Goal: Task Accomplishment & Management: Manage account settings

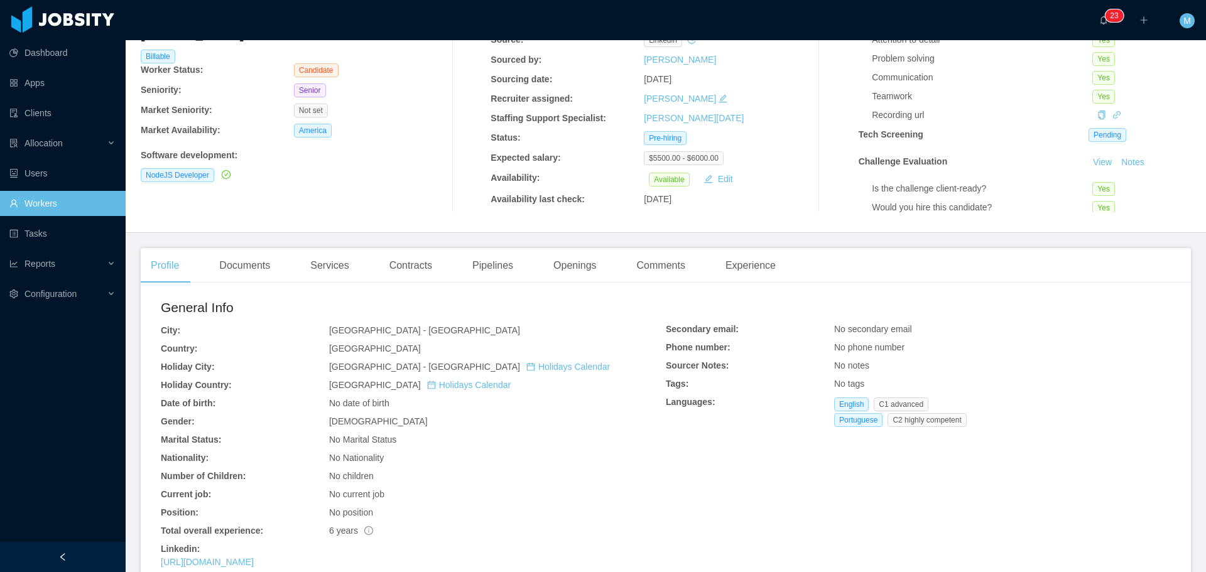
scroll to position [126, 0]
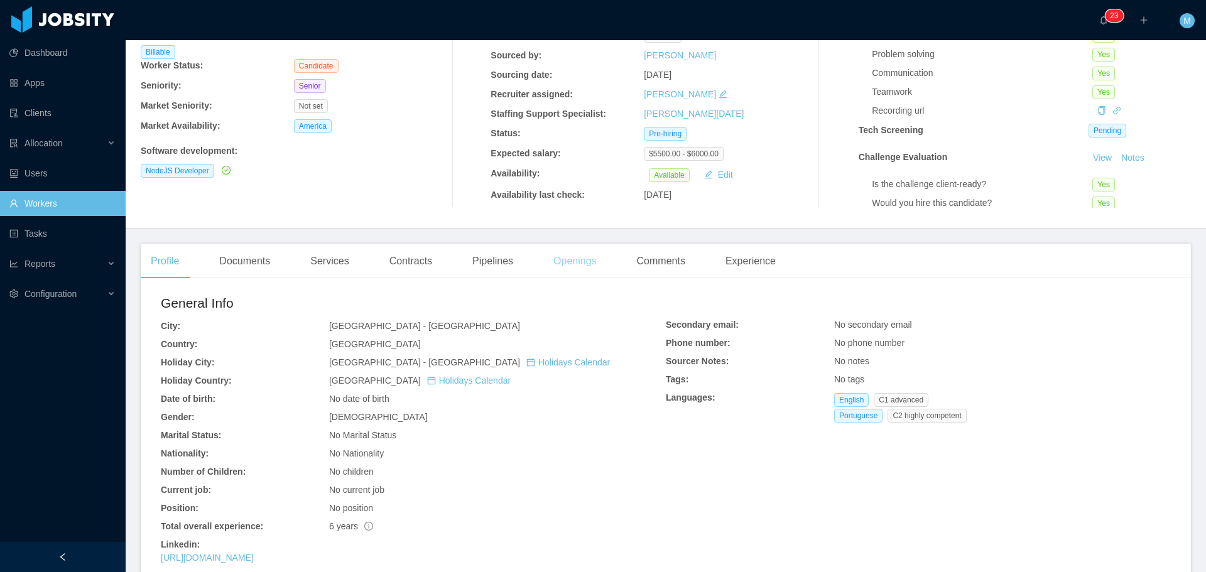
click at [573, 262] on div "Openings" at bounding box center [575, 261] width 63 height 35
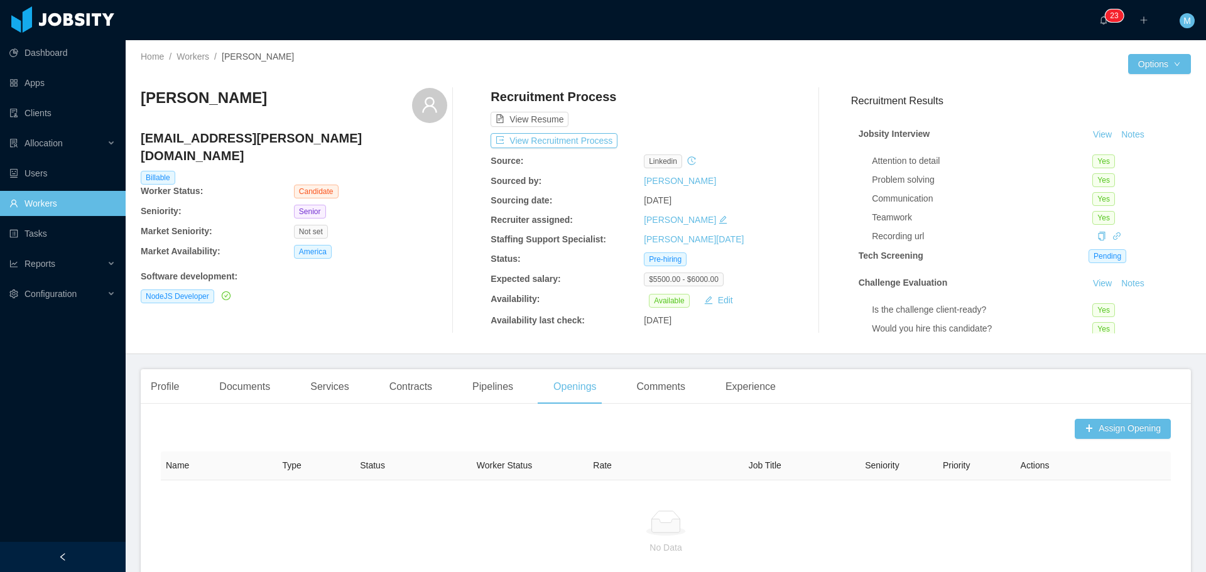
click at [41, 206] on link "Workers" at bounding box center [62, 203] width 106 height 25
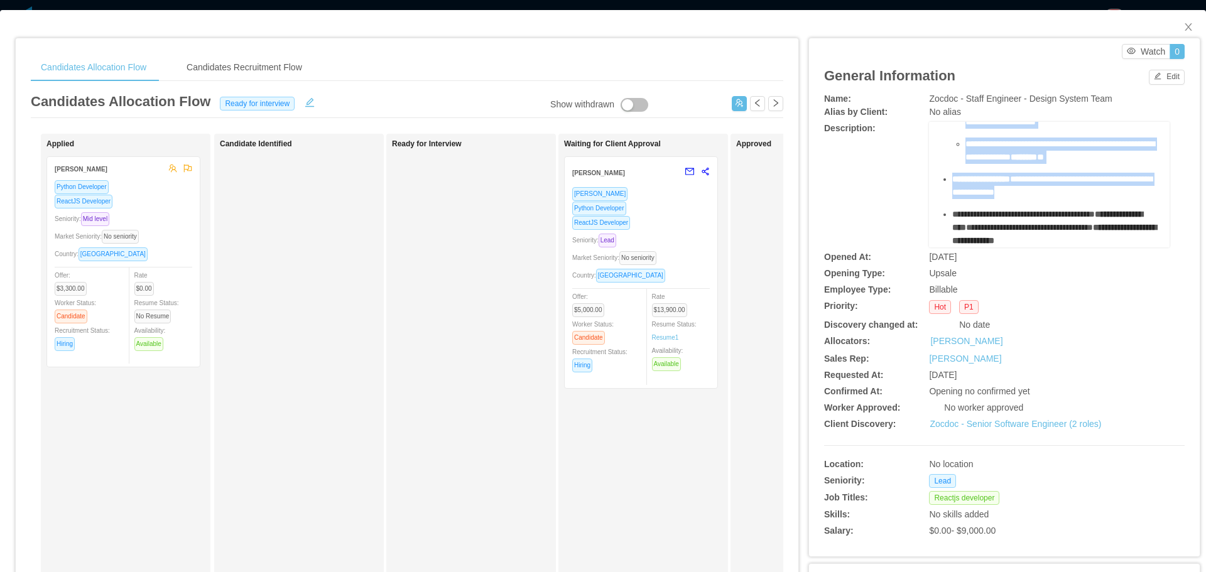
scroll to position [569, 0]
drag, startPoint x: 931, startPoint y: 148, endPoint x: 1128, endPoint y: 246, distance: 220.0
click at [1128, 246] on div "**********" at bounding box center [1049, 185] width 241 height 126
copy div "**********"
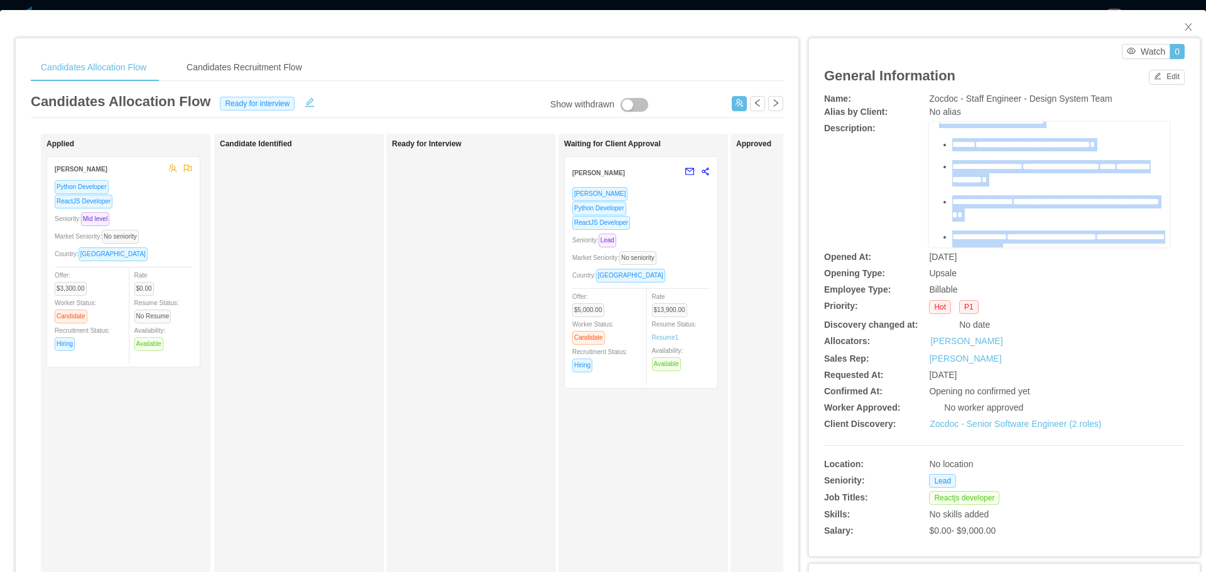
scroll to position [63, 0]
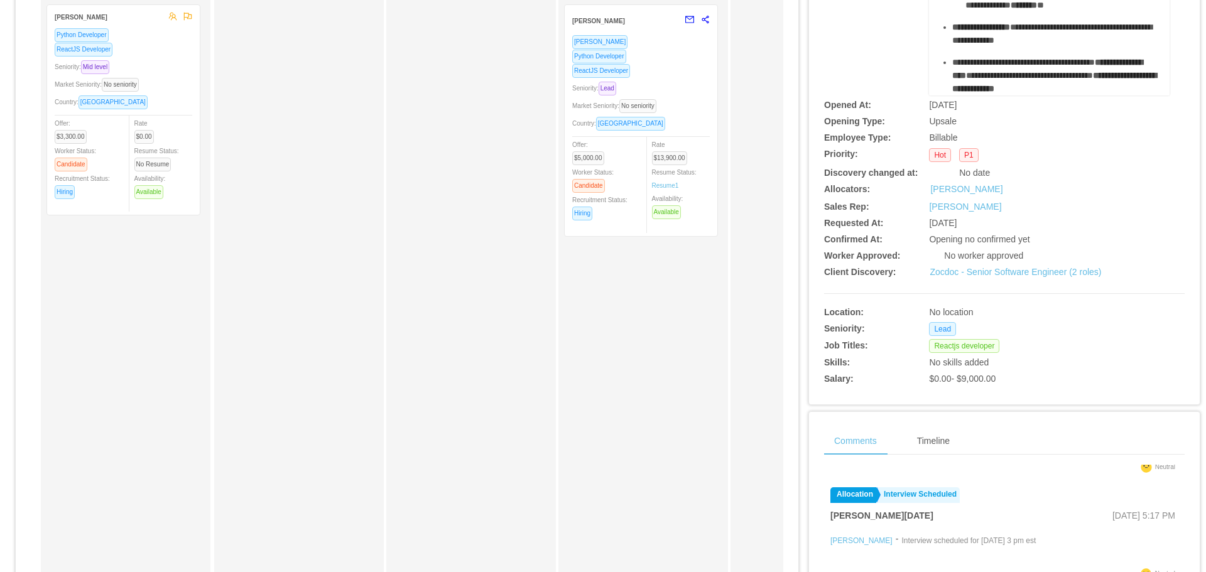
scroll to position [53, 0]
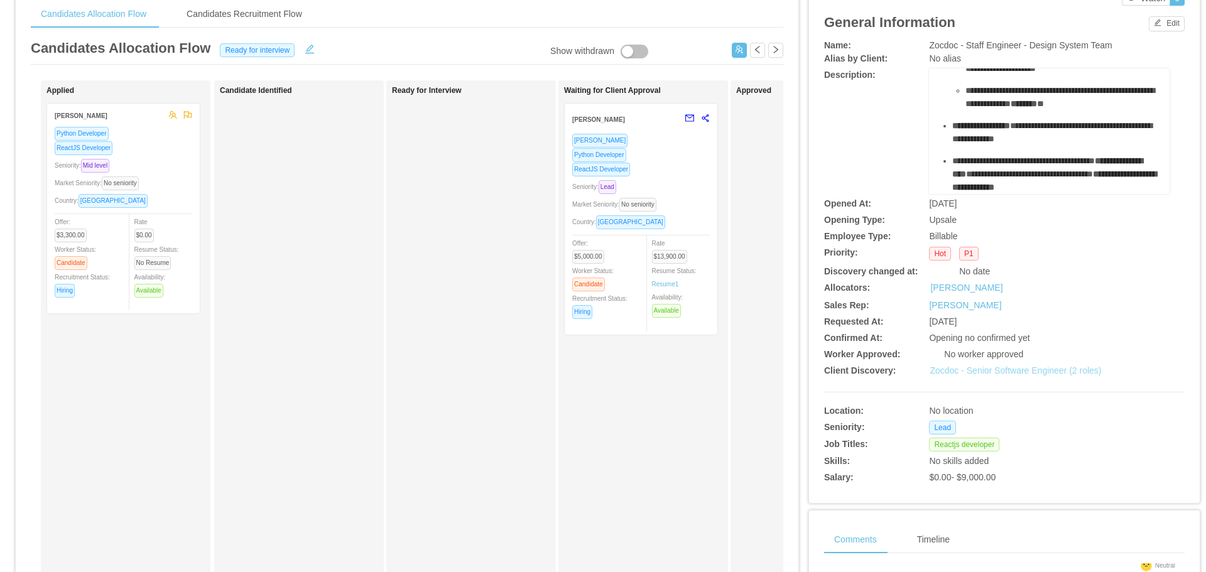
click at [1012, 373] on link "Zocdoc - Senior Software Engineer (2 roles)" at bounding box center [1016, 371] width 172 height 10
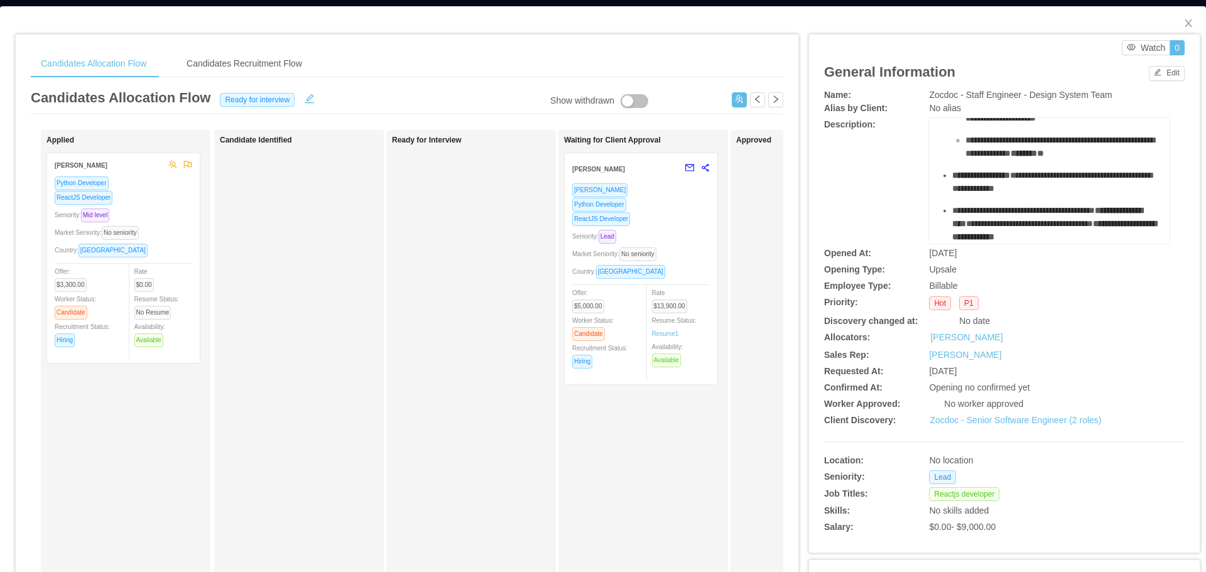
scroll to position [0, 0]
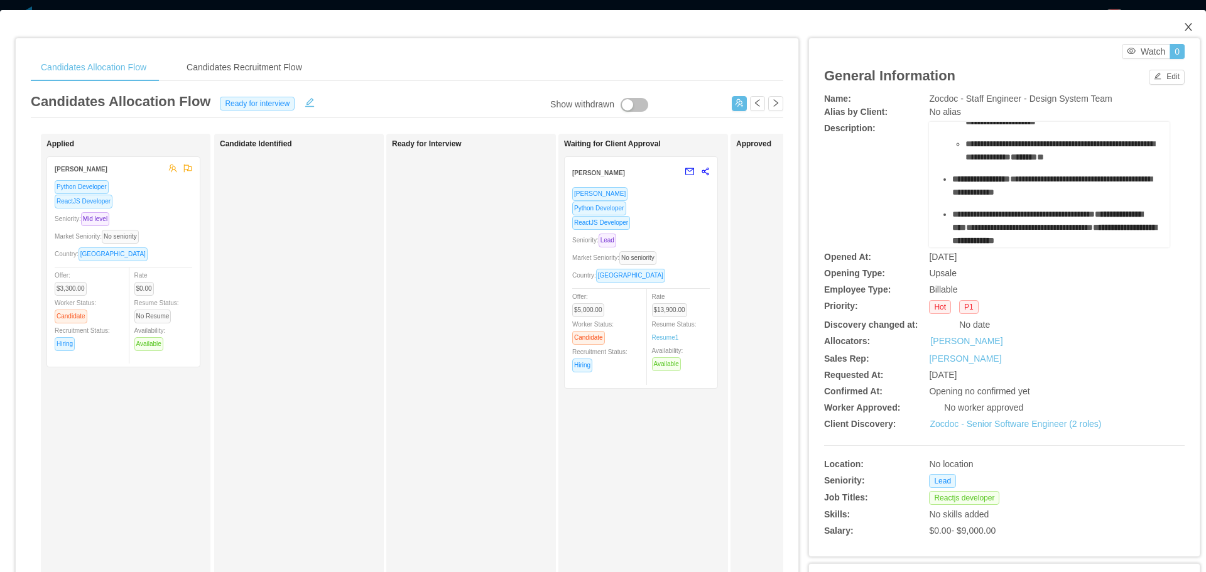
click at [1178, 33] on span "Close" at bounding box center [1188, 27] width 35 height 35
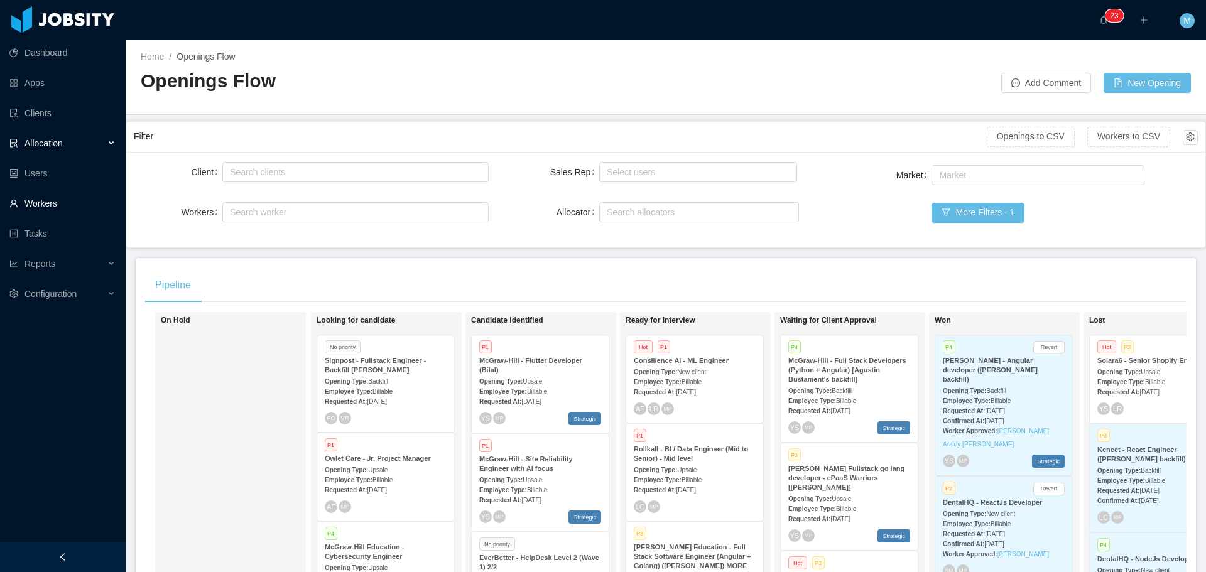
click at [30, 208] on link "Workers" at bounding box center [62, 203] width 106 height 25
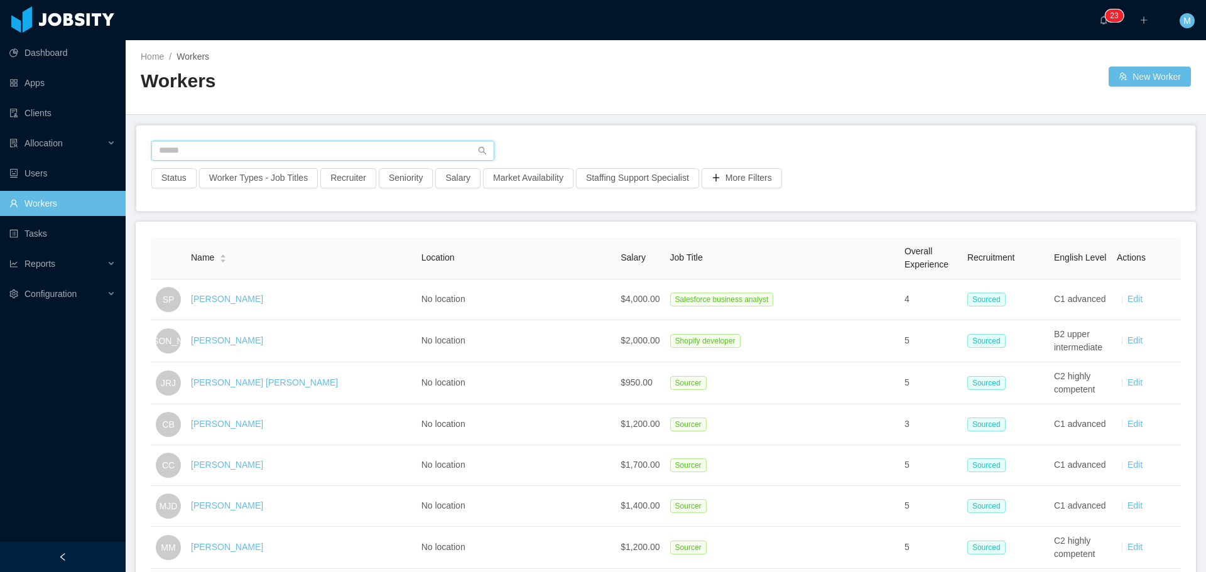
click at [350, 145] on input "text" at bounding box center [322, 151] width 343 height 20
paste input "**********"
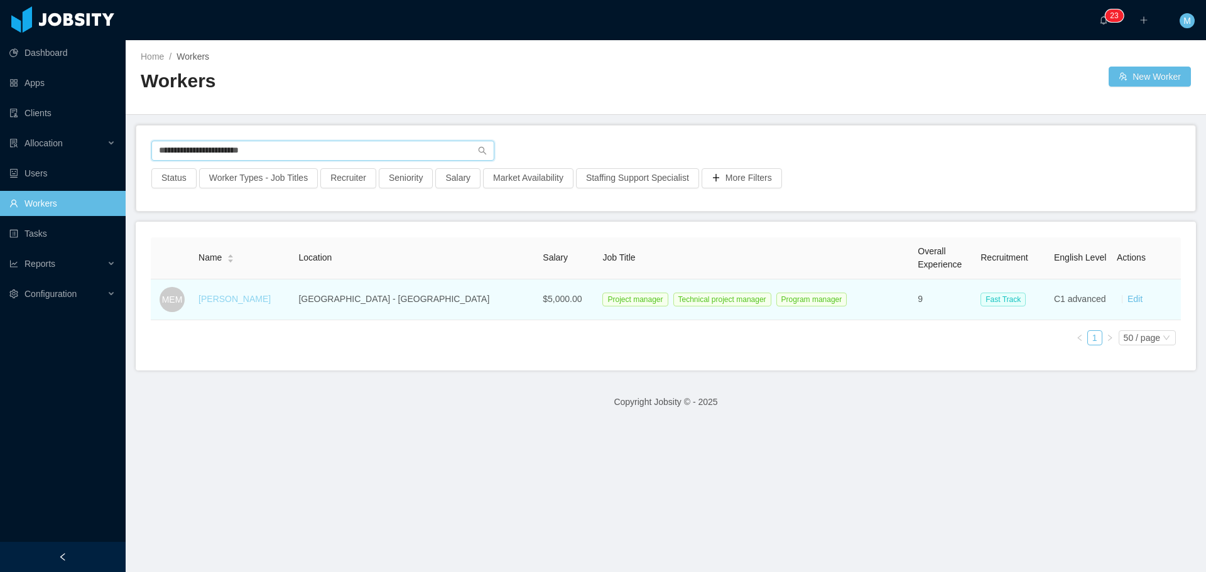
type input "**********"
click at [241, 300] on link "Marcieli Eloisa Muller" at bounding box center [235, 299] width 72 height 10
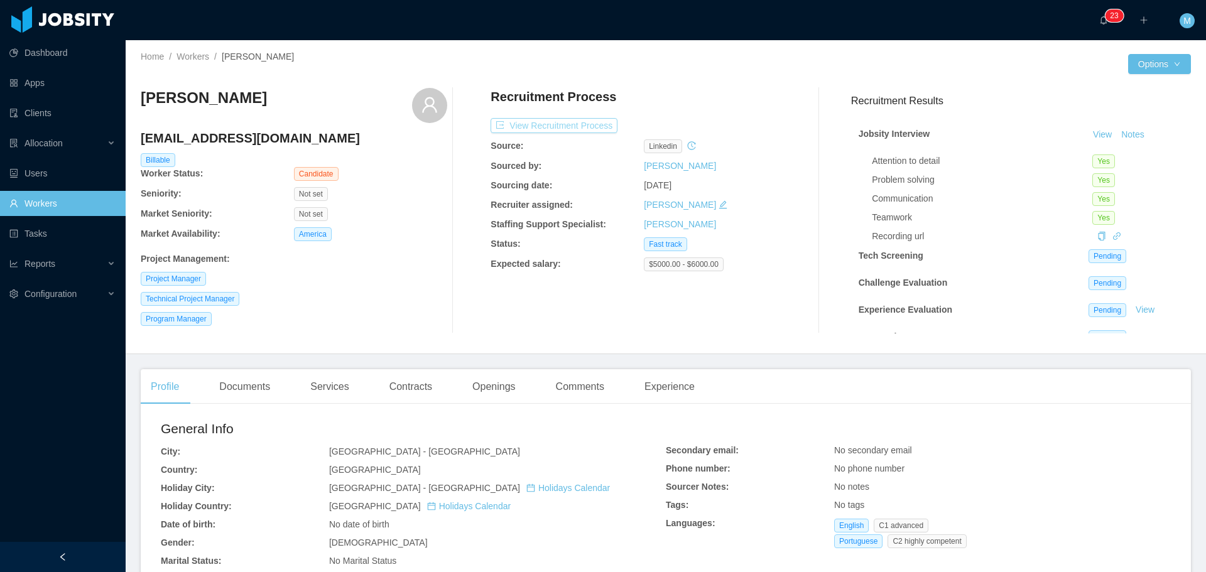
click at [546, 122] on button "View Recruitment Process" at bounding box center [554, 125] width 127 height 15
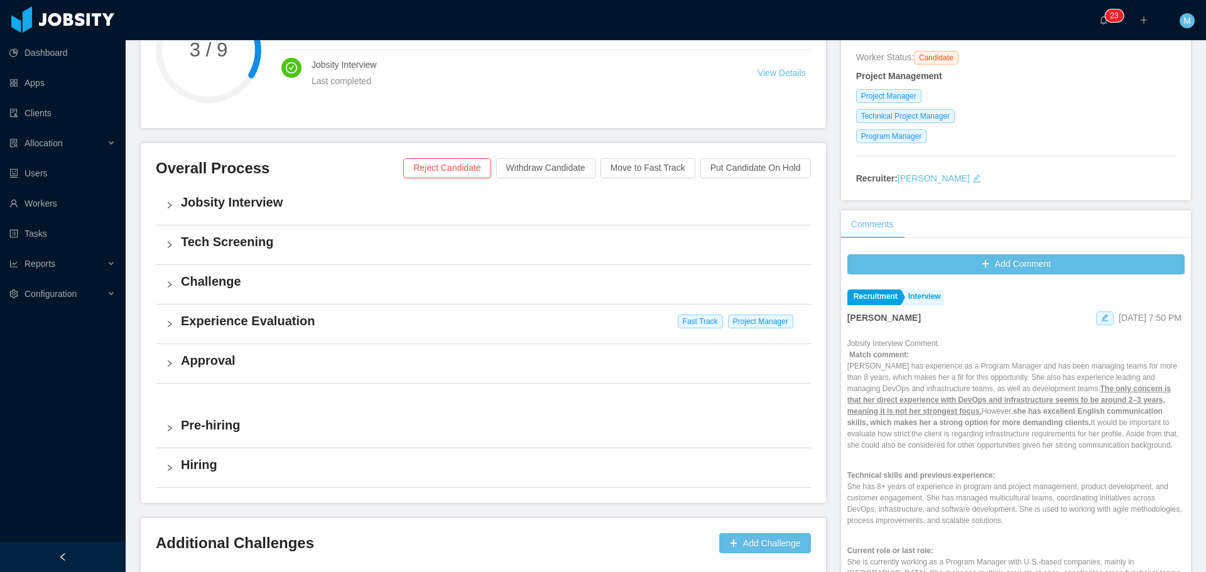
scroll to position [189, 0]
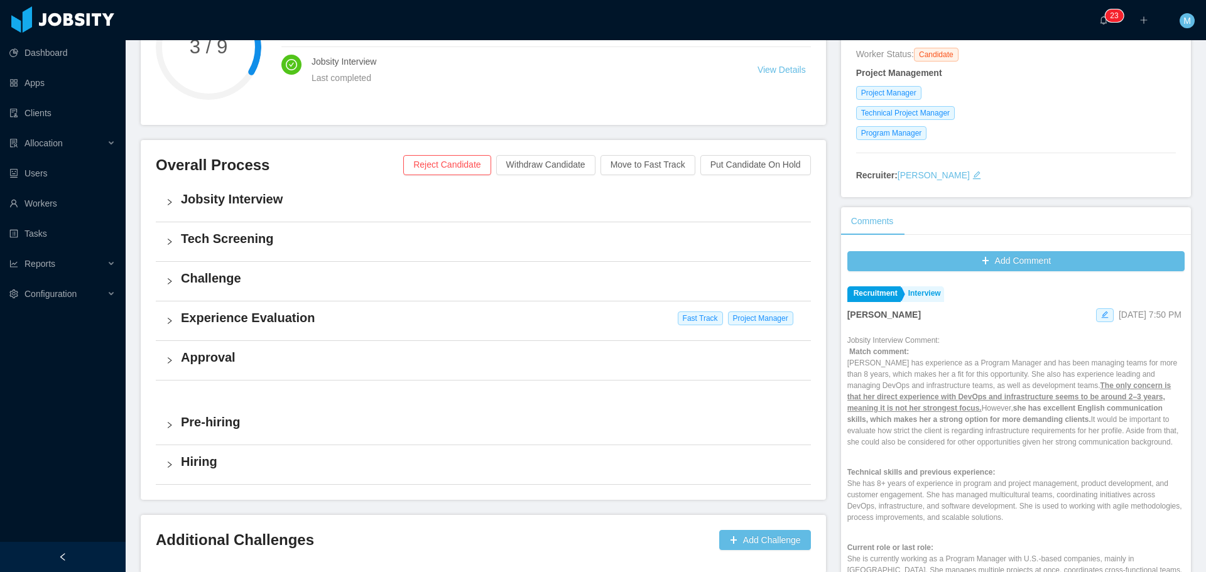
click at [283, 320] on h4 "Experience Evaluation" at bounding box center [491, 318] width 620 height 18
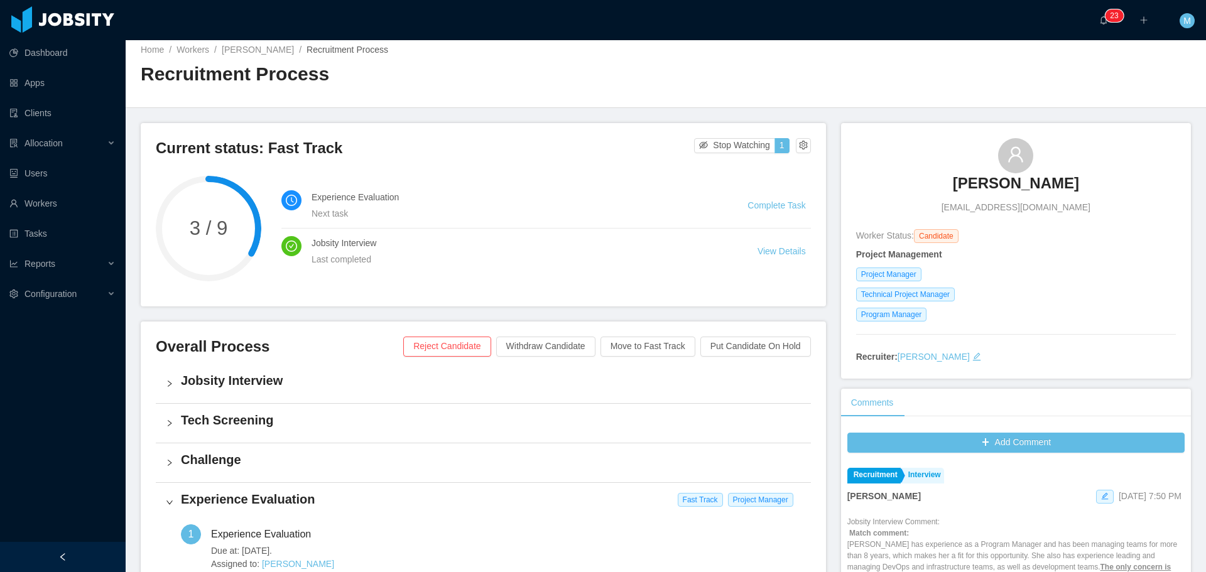
scroll to position [0, 0]
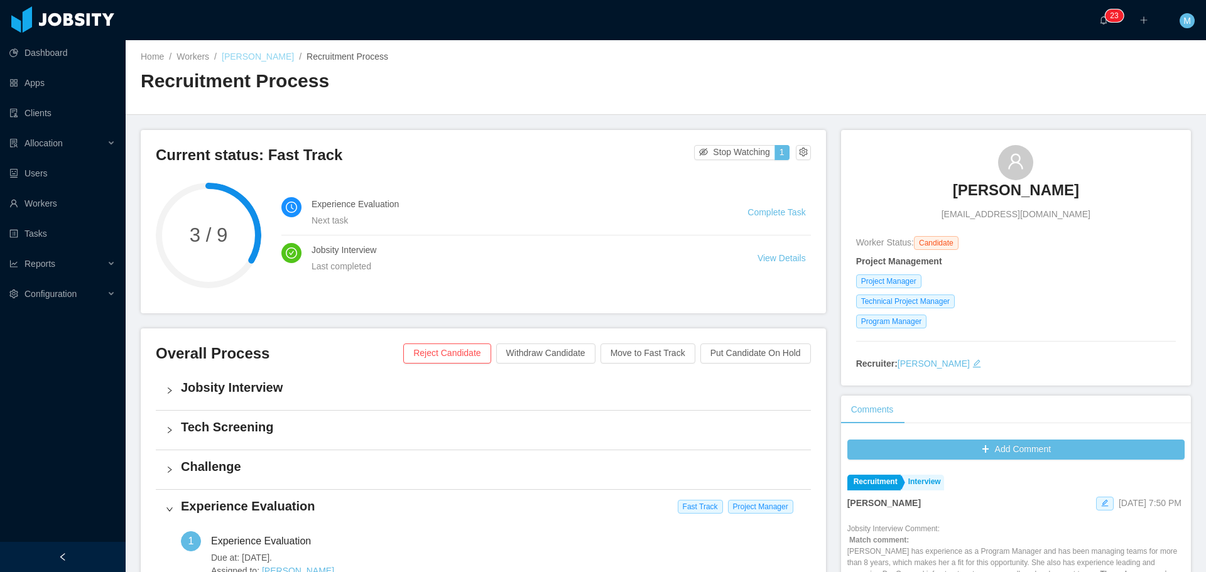
click at [280, 53] on link "Marcieli Eloisa Muller" at bounding box center [258, 57] width 72 height 10
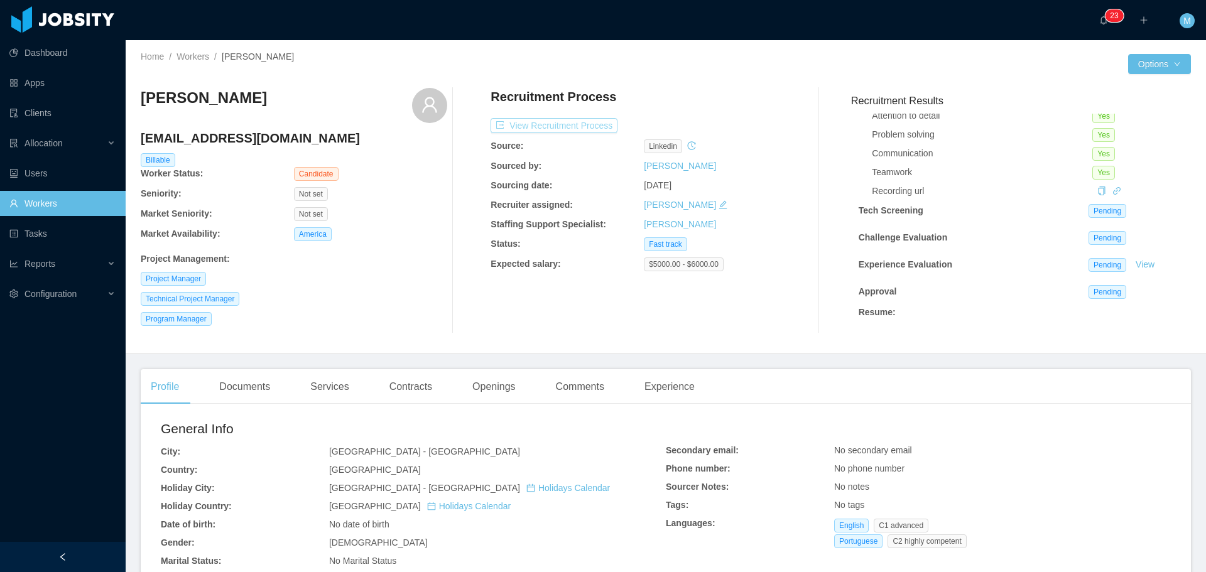
click at [535, 119] on button "View Recruitment Process" at bounding box center [554, 125] width 127 height 15
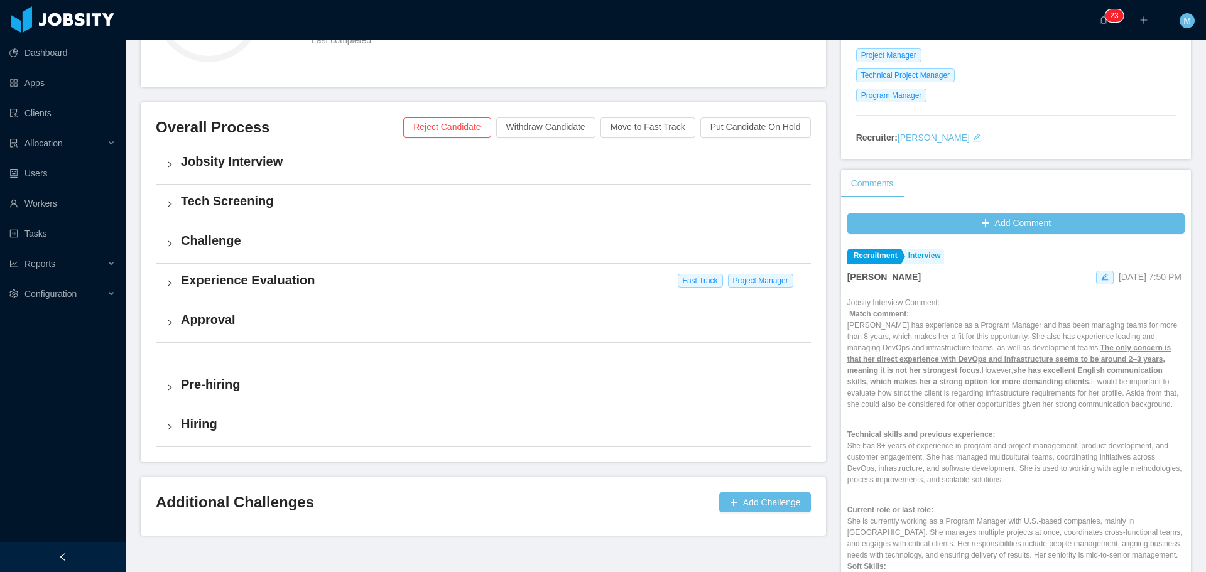
scroll to position [251, 0]
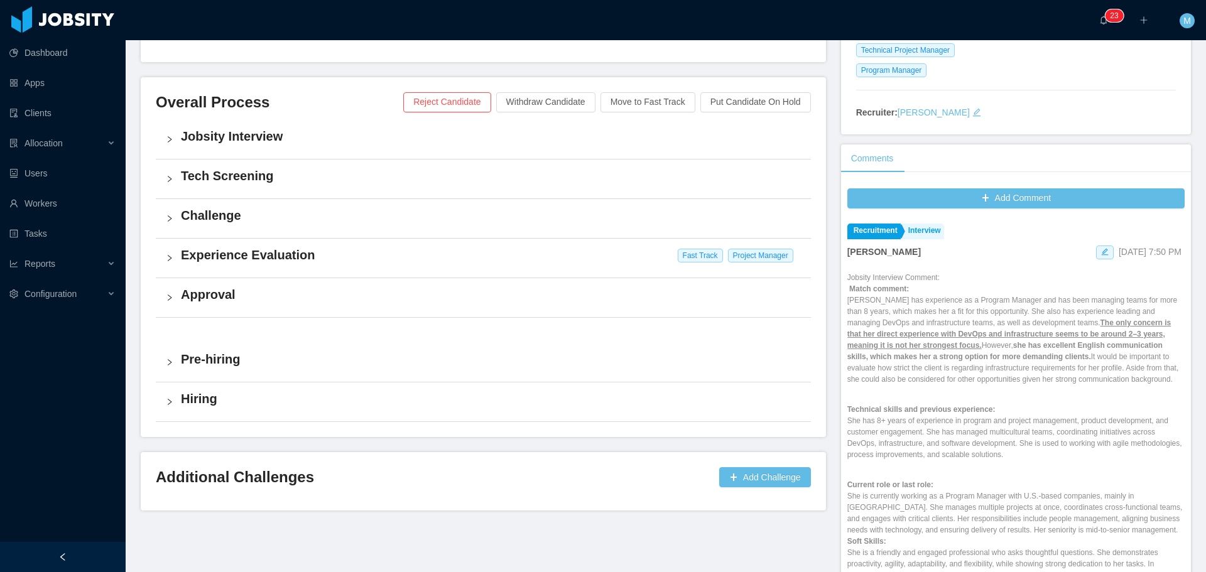
click at [238, 249] on h4 "Experience Evaluation" at bounding box center [491, 255] width 620 height 18
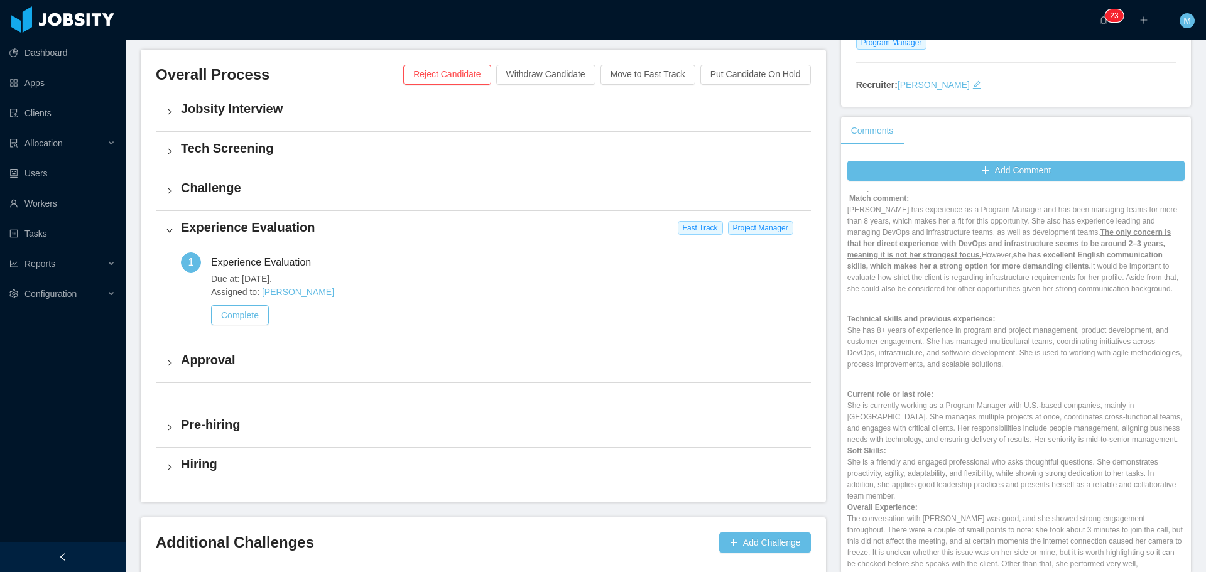
scroll to position [314, 0]
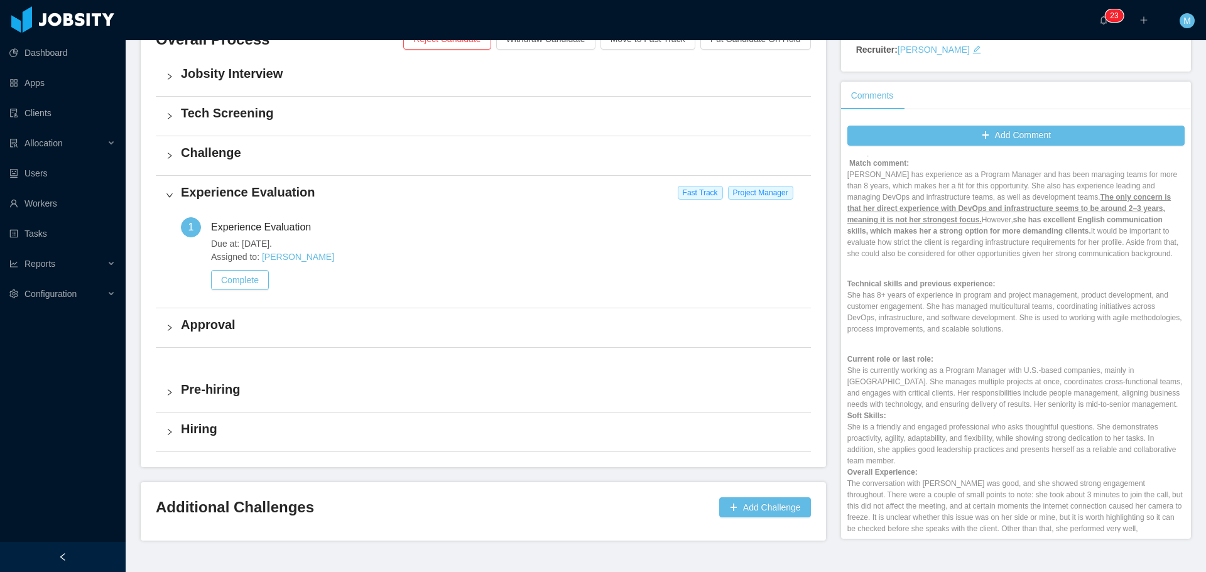
click at [823, 369] on div "Current status: Fast Track Stop Watching 1 3 / 9 Experience Evaluation Next tas…" at bounding box center [491, 178] width 701 height 725
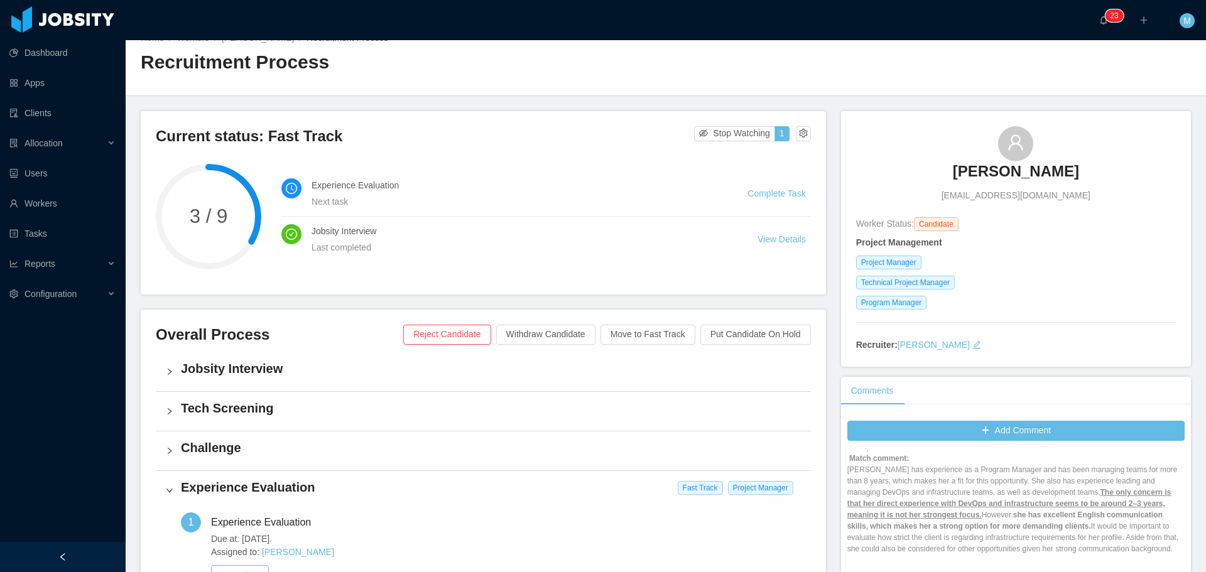
scroll to position [0, 0]
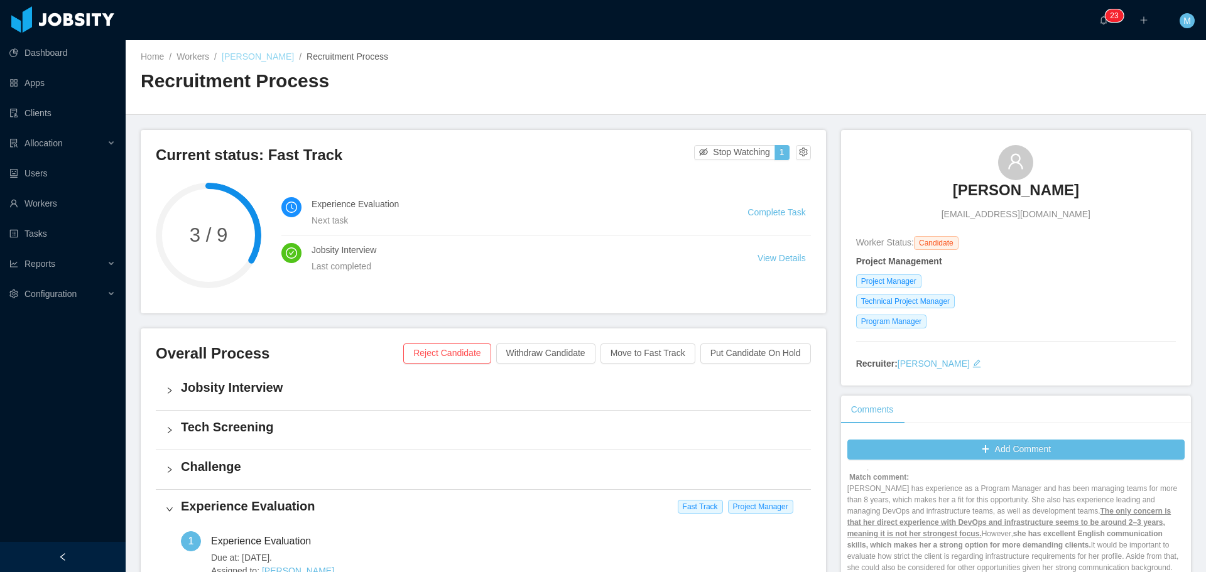
drag, startPoint x: 307, startPoint y: 56, endPoint x: 227, endPoint y: 61, distance: 80.0
click at [227, 61] on span "Marcieli Eloisa Muller /" at bounding box center [264, 57] width 85 height 10
click at [223, 61] on link "Marcieli Eloisa Muller" at bounding box center [258, 57] width 72 height 10
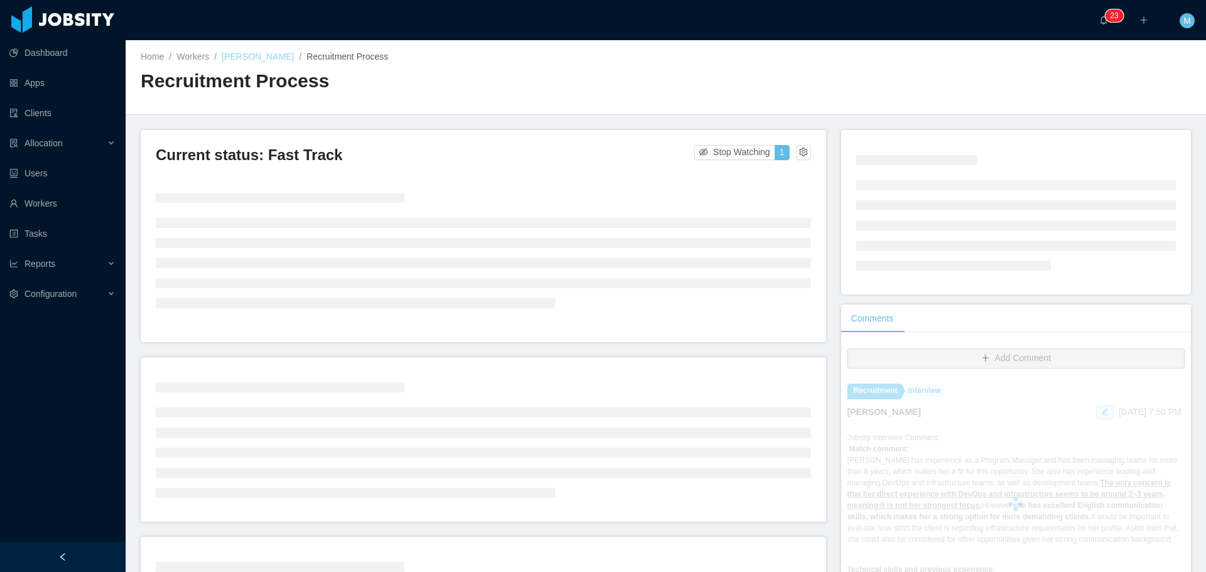
drag, startPoint x: 297, startPoint y: 57, endPoint x: 227, endPoint y: 62, distance: 69.3
click at [227, 62] on span "Marcieli Eloisa Muller /" at bounding box center [264, 57] width 85 height 10
copy link "arcieli Eloisa Muller"
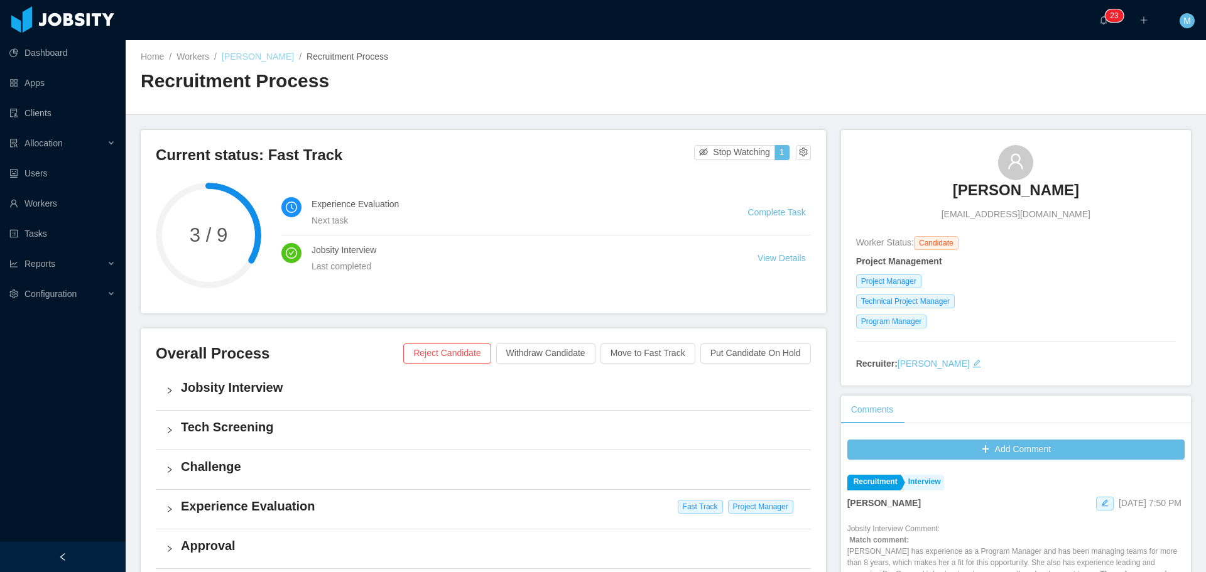
click at [261, 57] on link "Marcieli Eloisa Muller" at bounding box center [258, 57] width 72 height 10
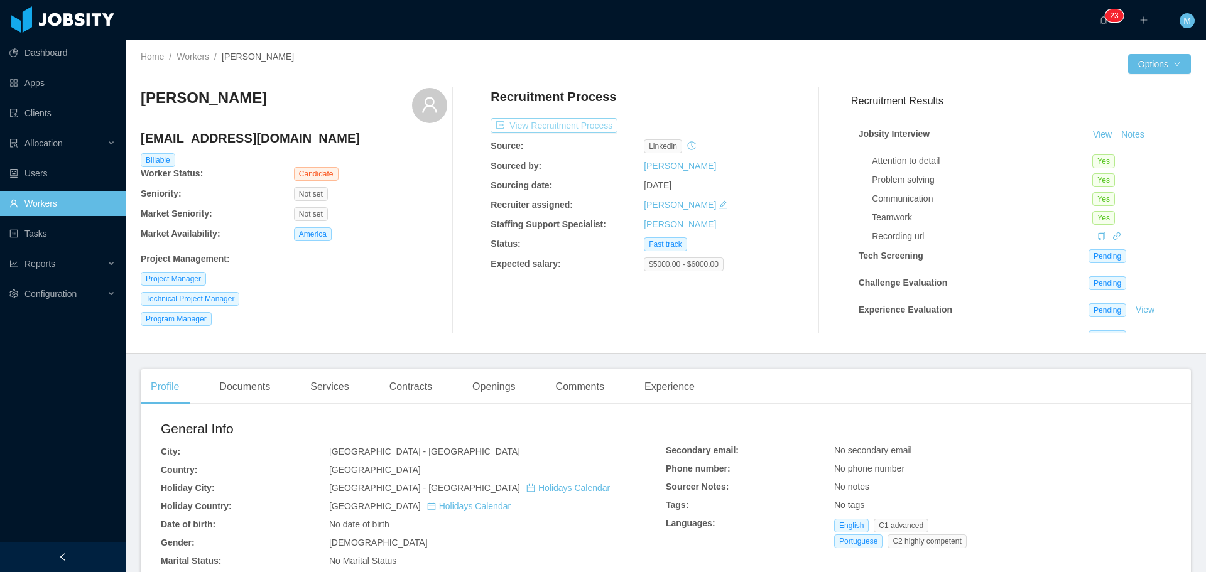
click at [584, 128] on button "View Recruitment Process" at bounding box center [554, 125] width 127 height 15
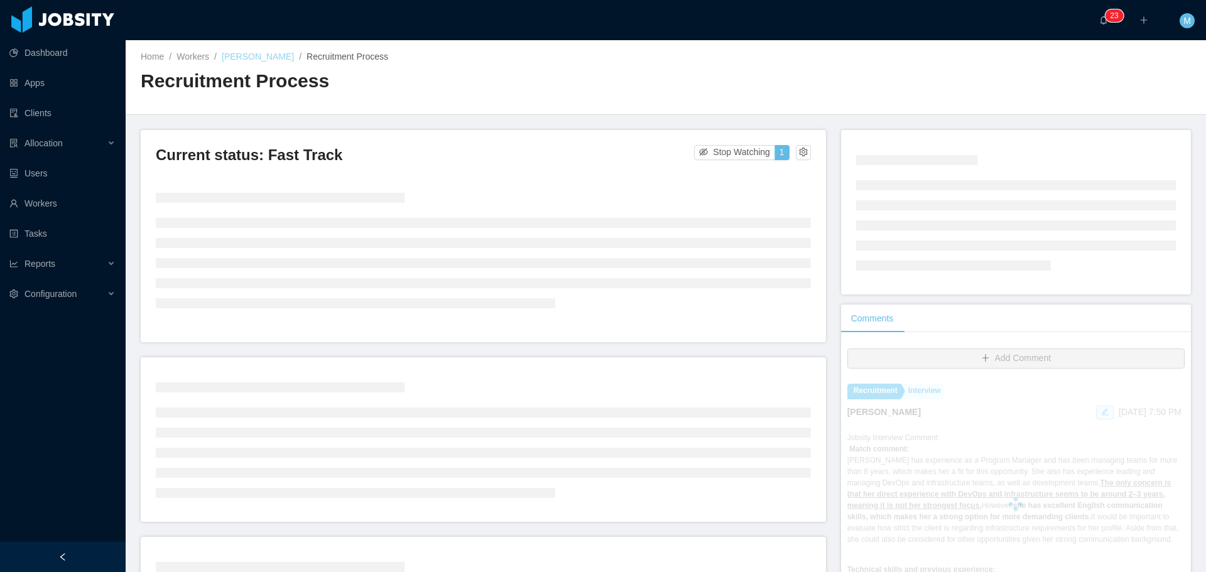
drag, startPoint x: 307, startPoint y: 56, endPoint x: 225, endPoint y: 62, distance: 82.5
click at [225, 62] on span "Marcieli Eloisa Muller /" at bounding box center [264, 57] width 85 height 10
copy link "Marcieli Eloisa Muller"
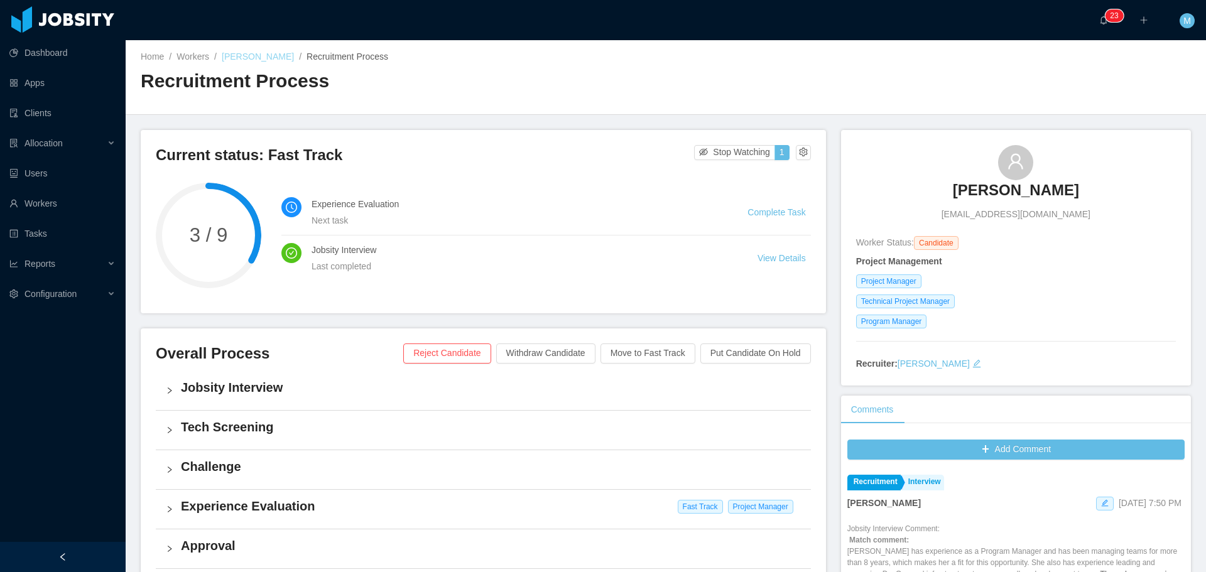
click at [263, 60] on link "Marcieli Eloisa Muller" at bounding box center [258, 57] width 72 height 10
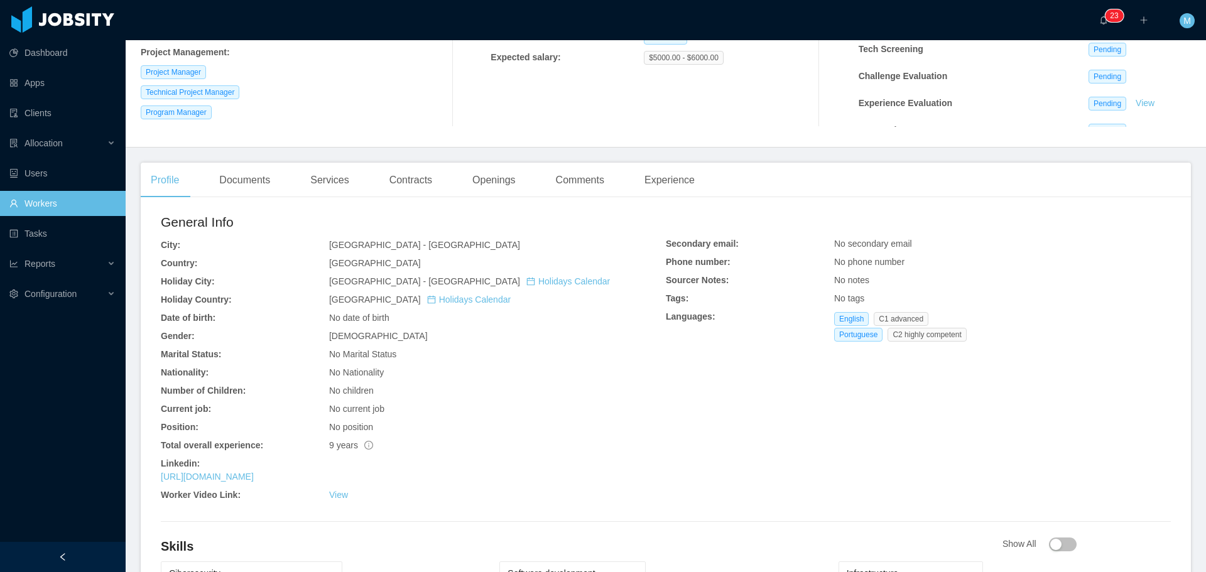
scroll to position [251, 0]
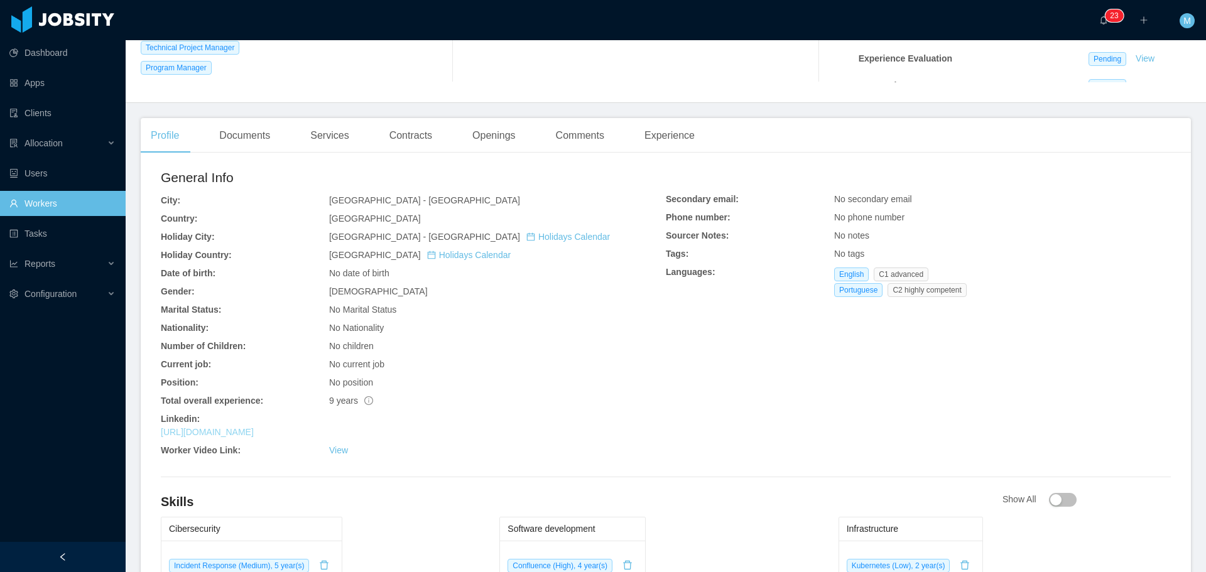
click at [254, 434] on link "https://www.linkedin.com/in/marcielimuller" at bounding box center [207, 432] width 93 height 10
click at [22, 207] on link "Workers" at bounding box center [62, 203] width 106 height 25
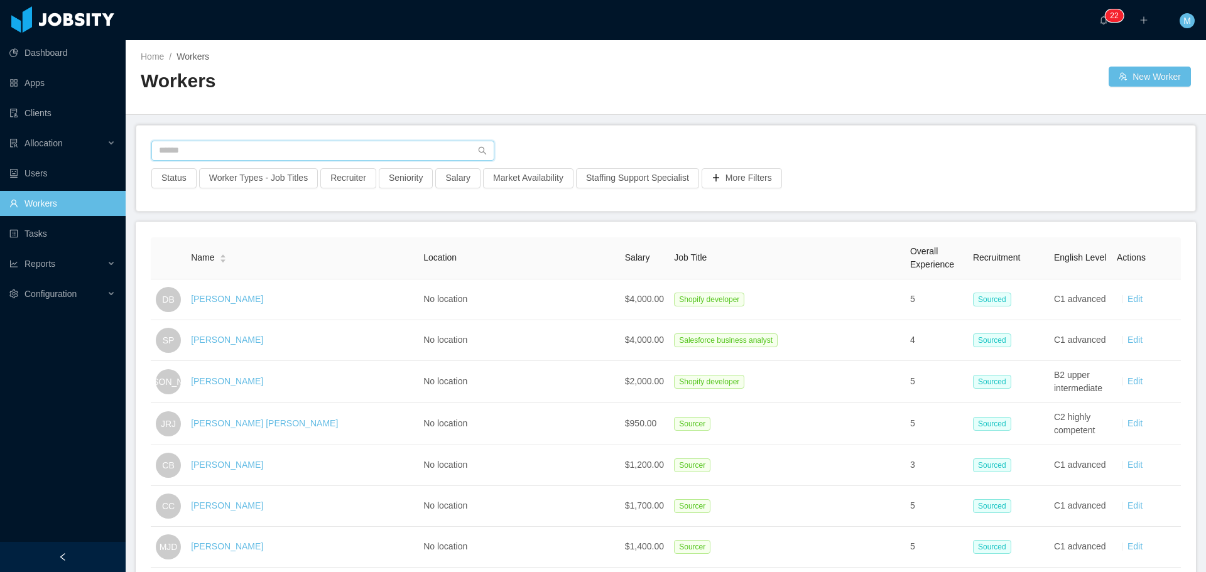
click at [243, 158] on input "text" at bounding box center [322, 151] width 343 height 20
paste input "**********"
type input "**********"
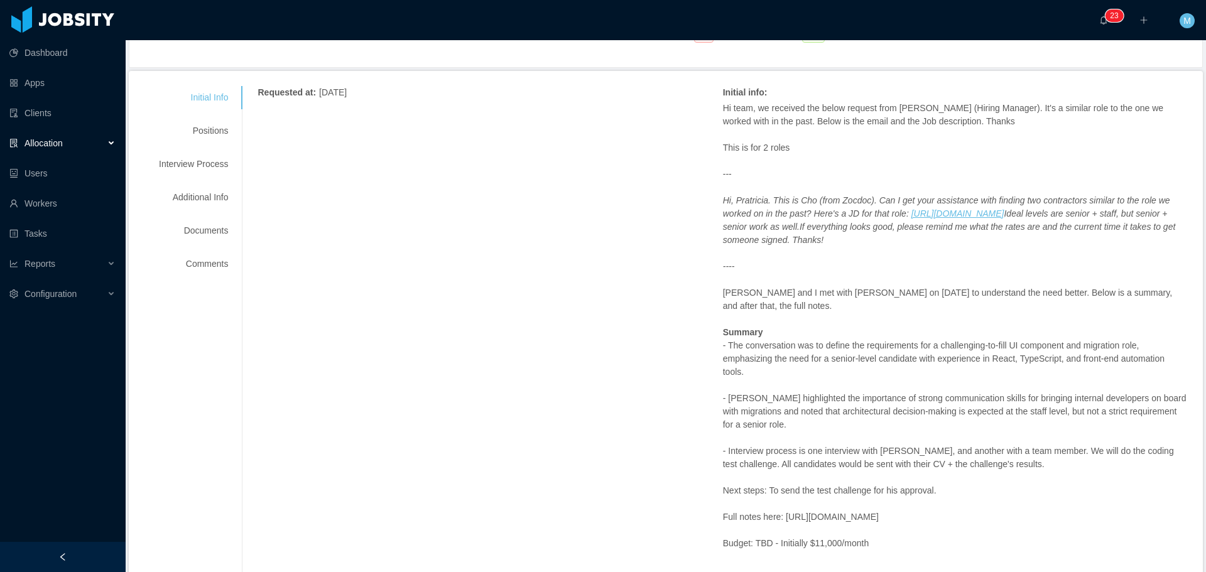
scroll to position [126, 0]
click at [217, 129] on div "Positions" at bounding box center [193, 129] width 99 height 23
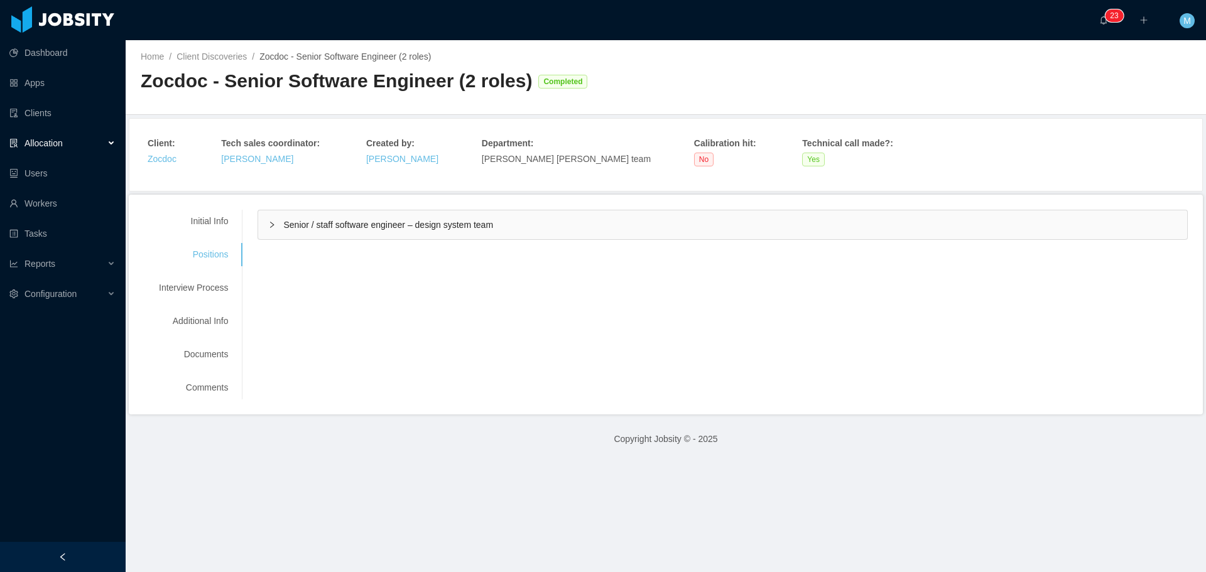
click at [341, 224] on span "Senior / staff software engineer – design system team" at bounding box center [388, 225] width 210 height 10
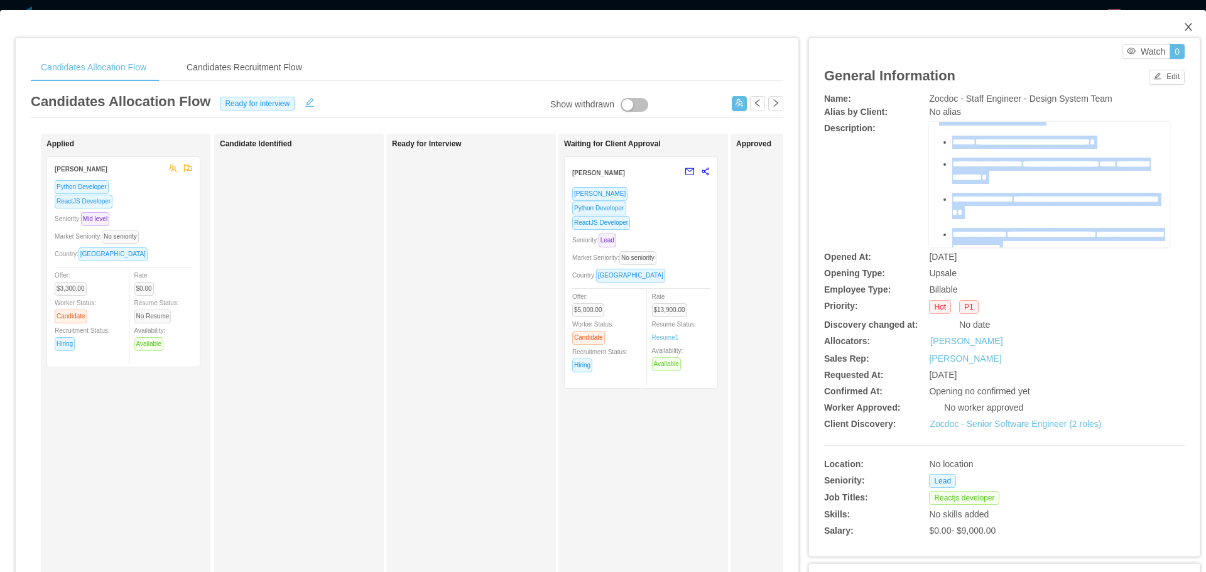
click at [1184, 27] on icon "icon: close" at bounding box center [1189, 27] width 10 height 10
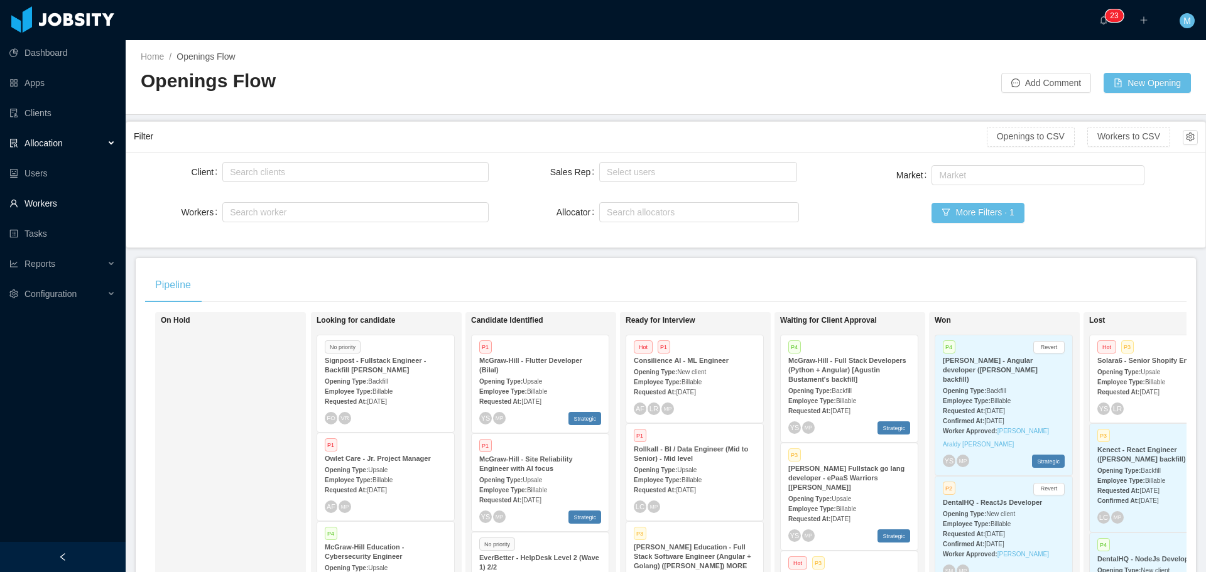
click at [43, 200] on link "Workers" at bounding box center [62, 203] width 106 height 25
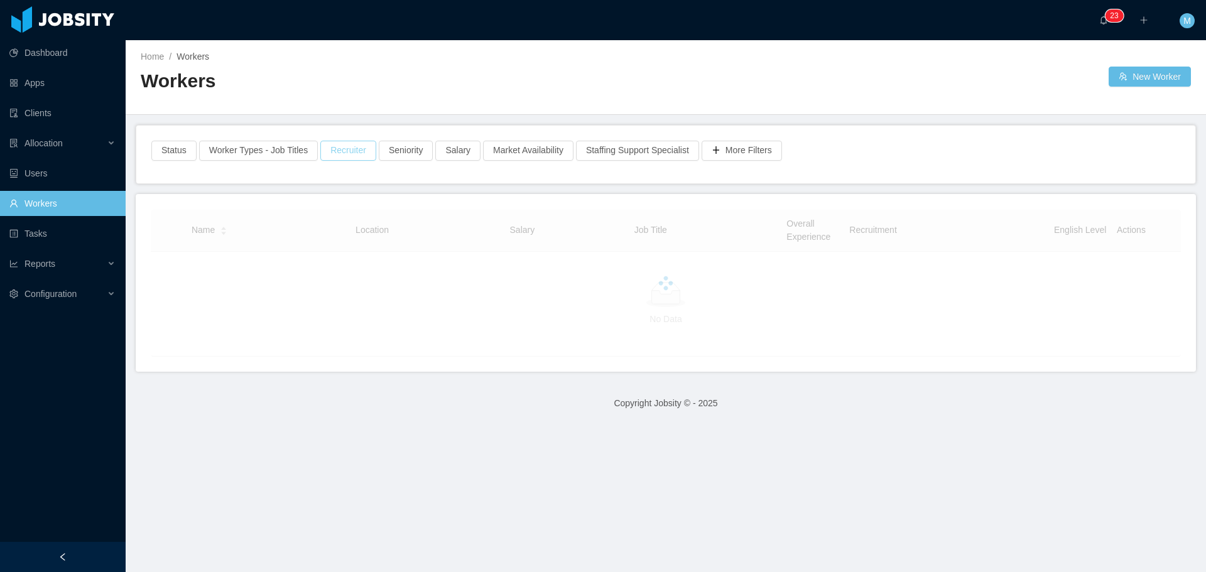
click at [354, 157] on button "Recruiter" at bounding box center [348, 151] width 56 height 20
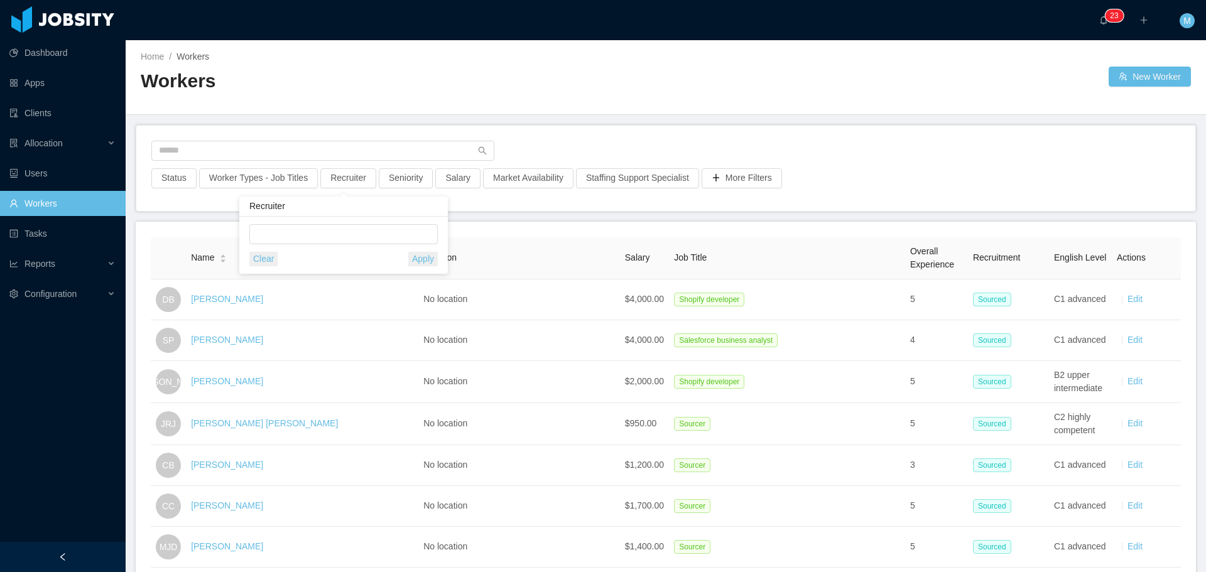
click at [354, 200] on div "Recruiter" at bounding box center [343, 207] width 209 height 20
drag, startPoint x: 343, startPoint y: 221, endPoint x: 341, endPoint y: 238, distance: 17.8
click at [341, 226] on div "Clear Apply" at bounding box center [343, 245] width 209 height 57
click at [341, 239] on div at bounding box center [341, 234] width 177 height 19
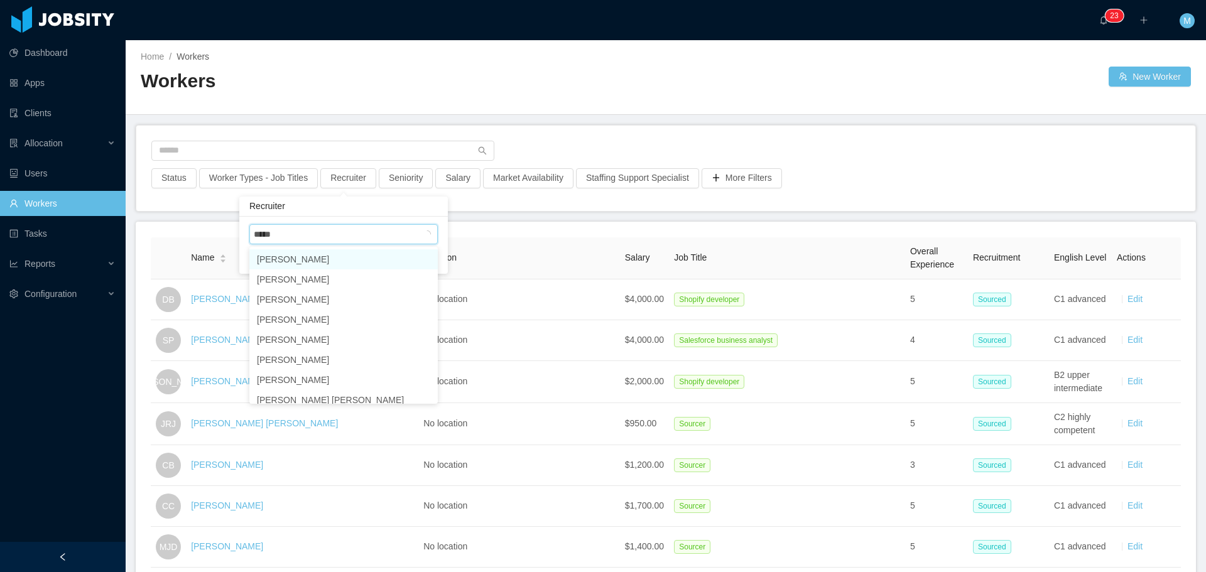
type input "******"
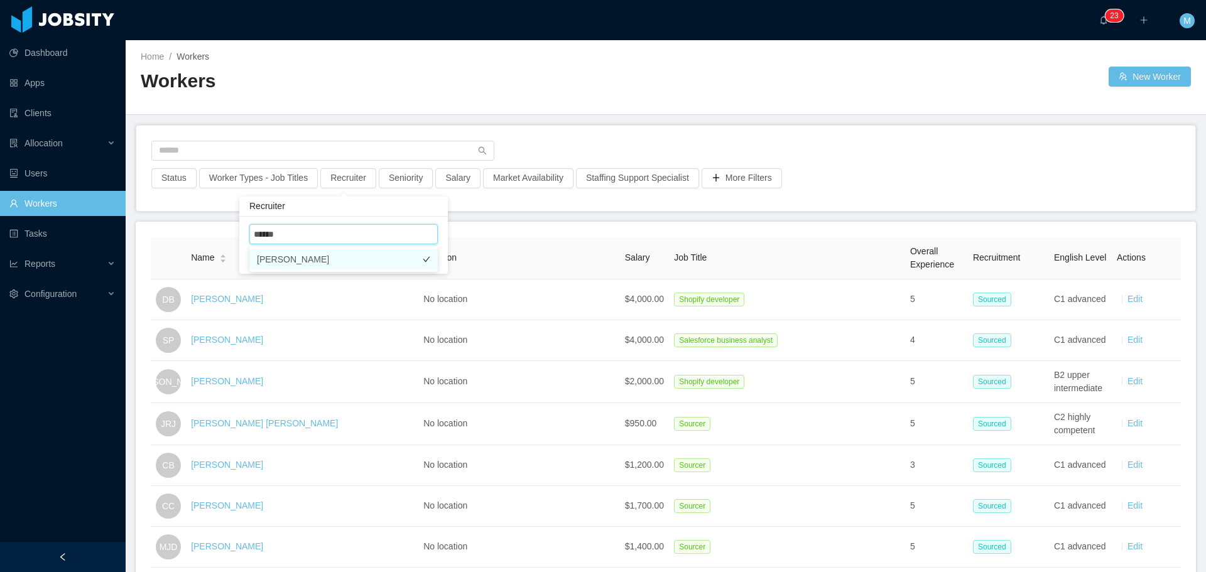
click at [323, 258] on li "Miguel Rodrigues" at bounding box center [343, 259] width 189 height 20
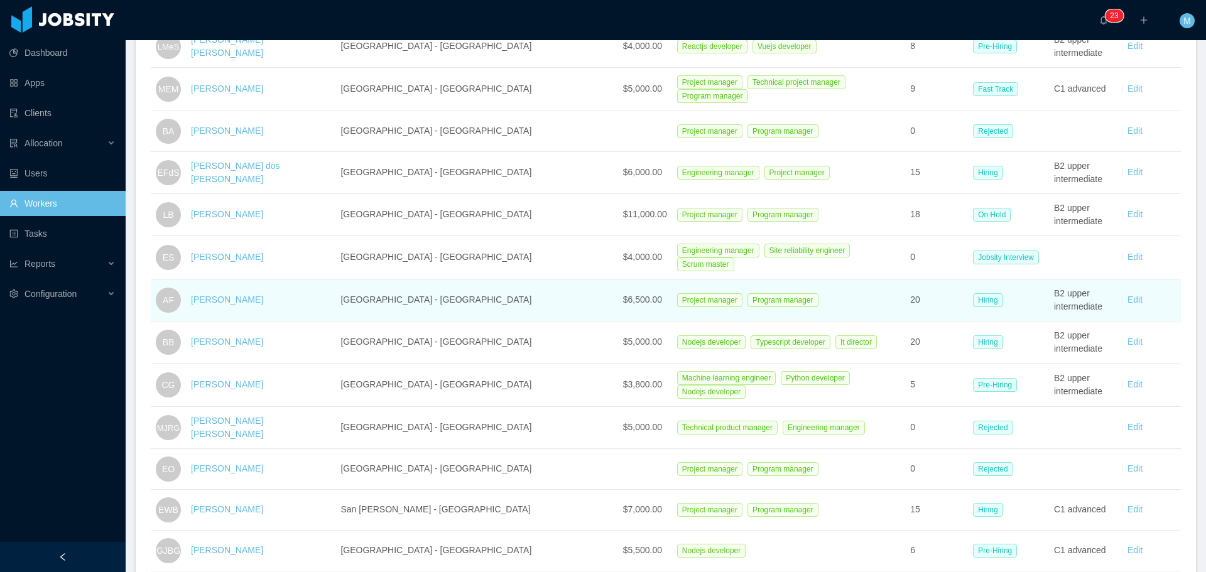
scroll to position [314, 0]
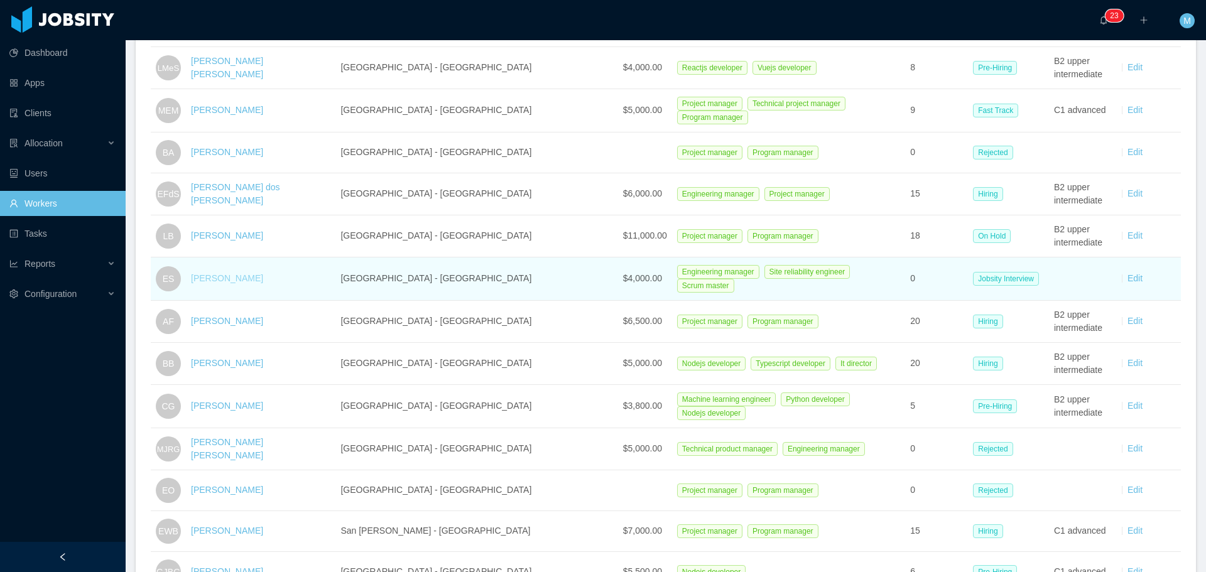
click at [229, 275] on link "Emerson Silva" at bounding box center [227, 278] width 72 height 10
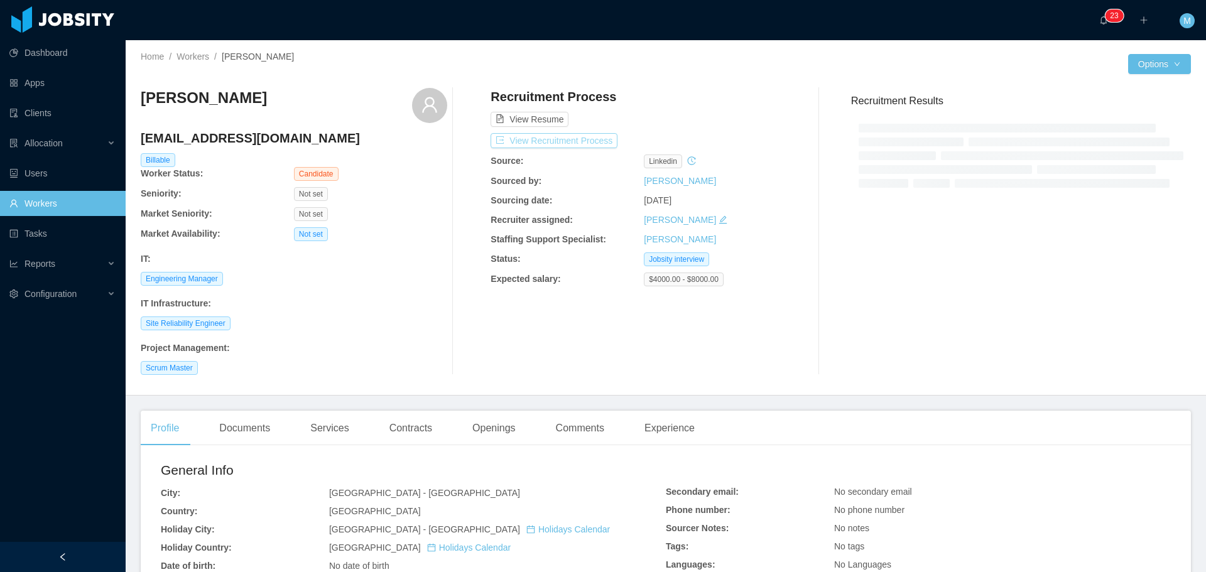
click at [566, 146] on button "View Recruitment Process" at bounding box center [554, 140] width 127 height 15
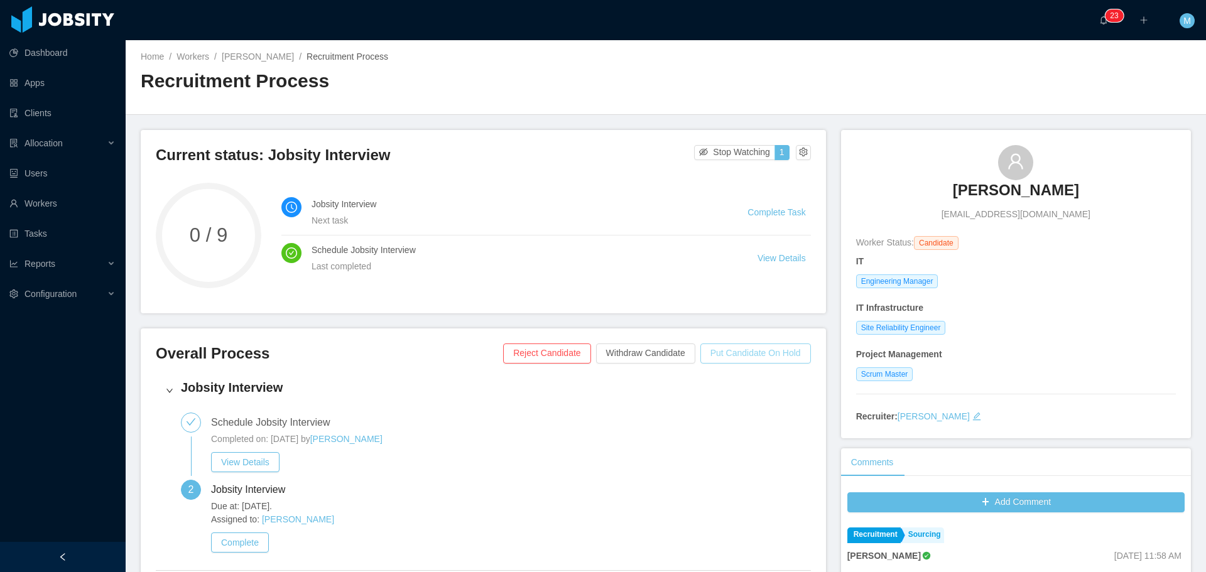
click at [738, 346] on button "Put Candidate On Hold" at bounding box center [756, 354] width 111 height 20
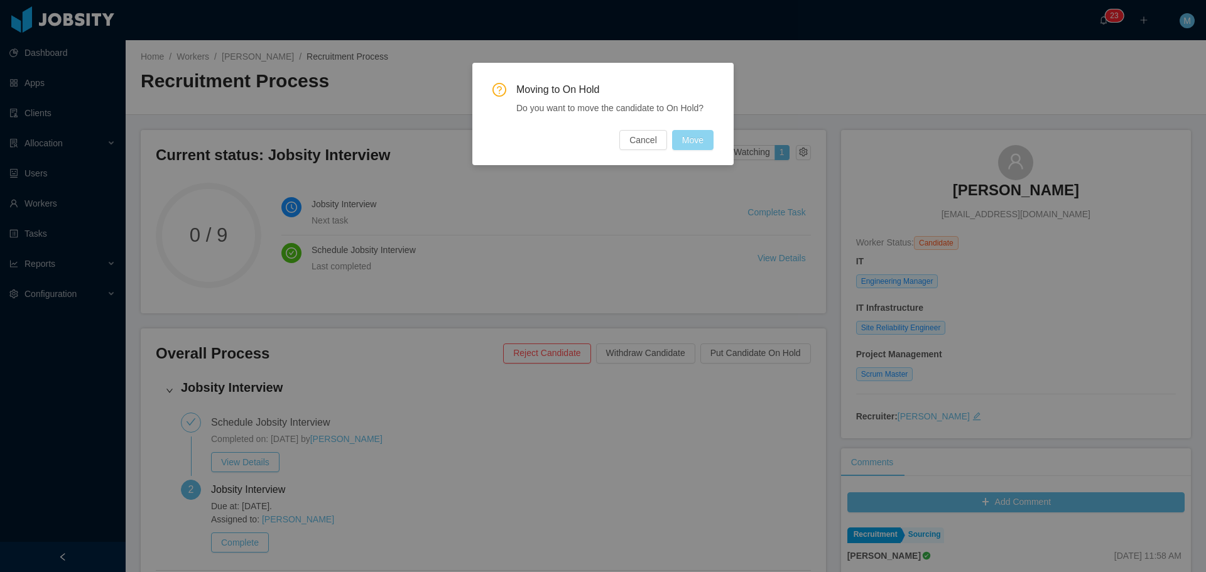
click at [688, 134] on button "Move" at bounding box center [692, 140] width 41 height 20
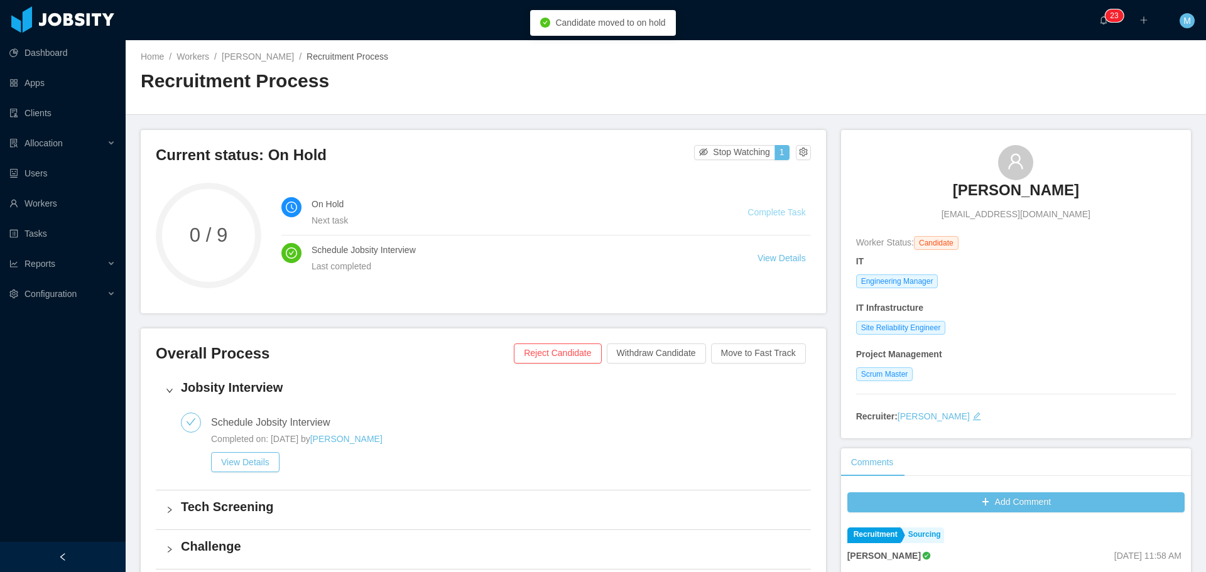
click at [782, 213] on link "Complete Task" at bounding box center [777, 212] width 58 height 10
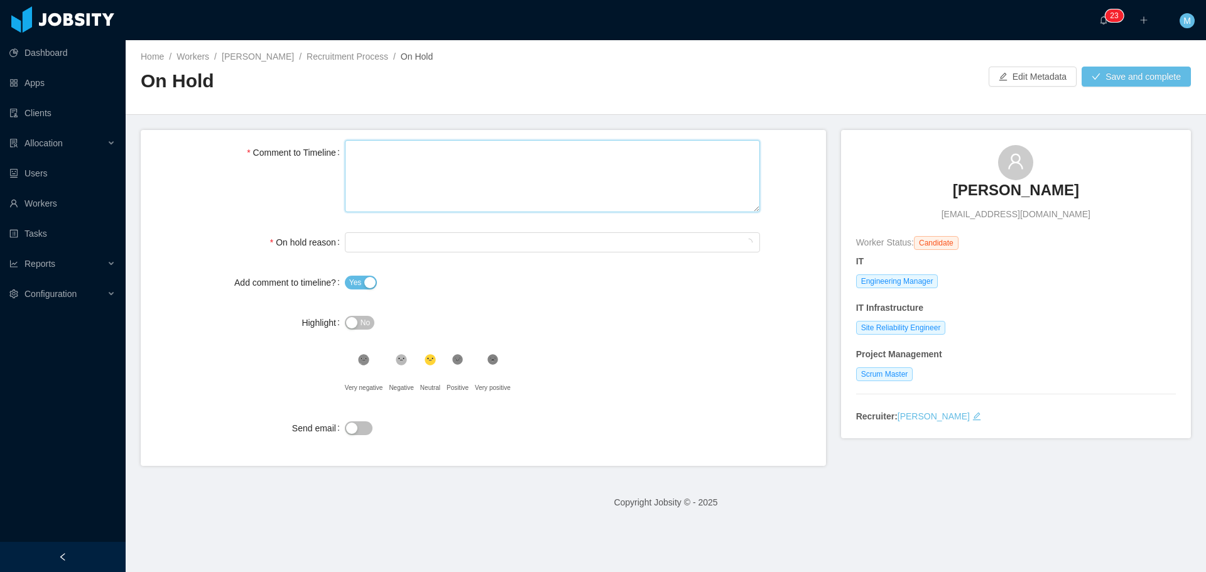
click at [377, 140] on textarea "Comment to Timeline" at bounding box center [553, 176] width 416 height 72
click at [514, 243] on div "Select On Hold reason" at bounding box center [549, 242] width 393 height 19
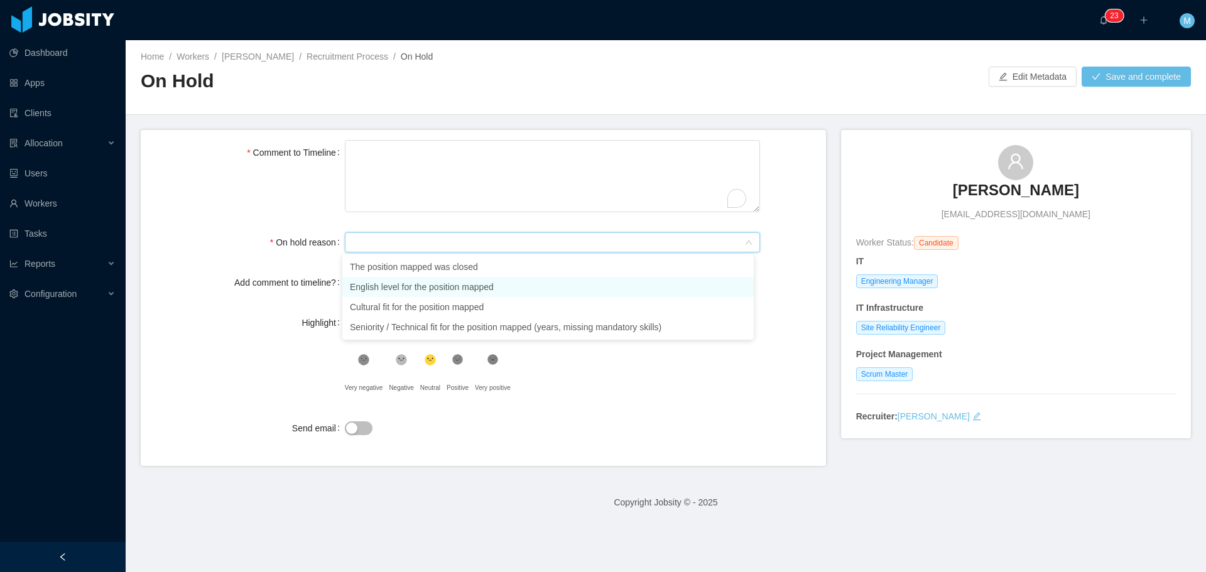
click at [510, 286] on li "English level for the position mapped" at bounding box center [548, 287] width 412 height 20
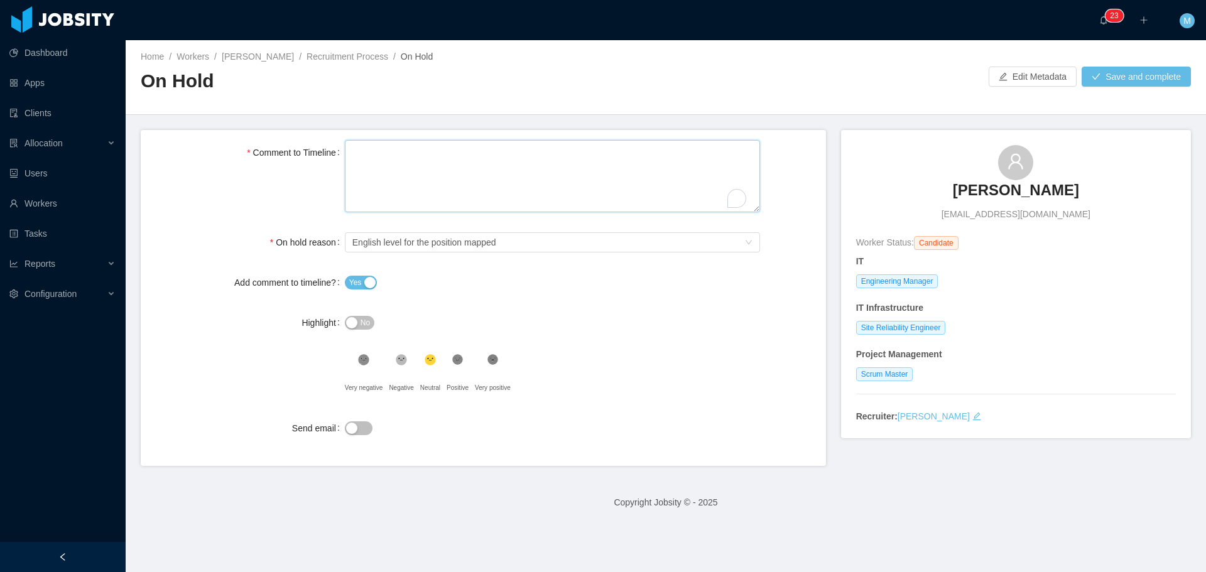
click at [486, 170] on textarea "Comment to Timeline" at bounding box center [553, 176] width 416 height 72
click at [405, 149] on textarea "Comment to Timeline" at bounding box center [553, 176] width 416 height 72
paste textarea "**********"
type textarea "**********"
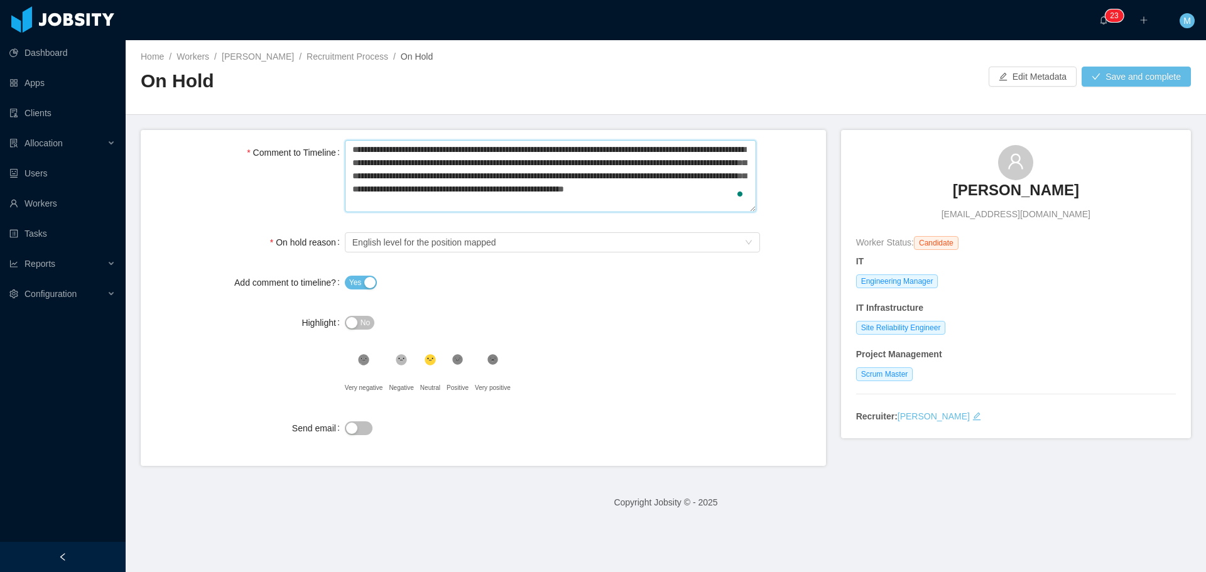
drag, startPoint x: 497, startPoint y: 169, endPoint x: 469, endPoint y: 165, distance: 28.0
click at [469, 165] on textarea "**********" at bounding box center [551, 176] width 412 height 72
type textarea "**********"
click at [1109, 77] on button "Save and complete" at bounding box center [1136, 77] width 109 height 20
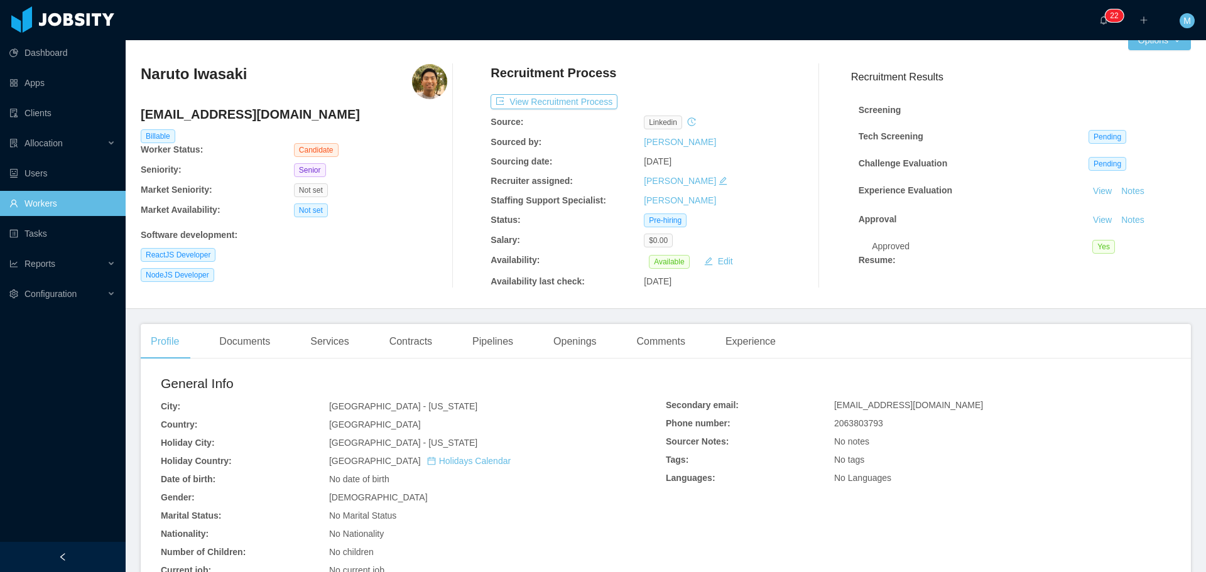
scroll to position [63, 0]
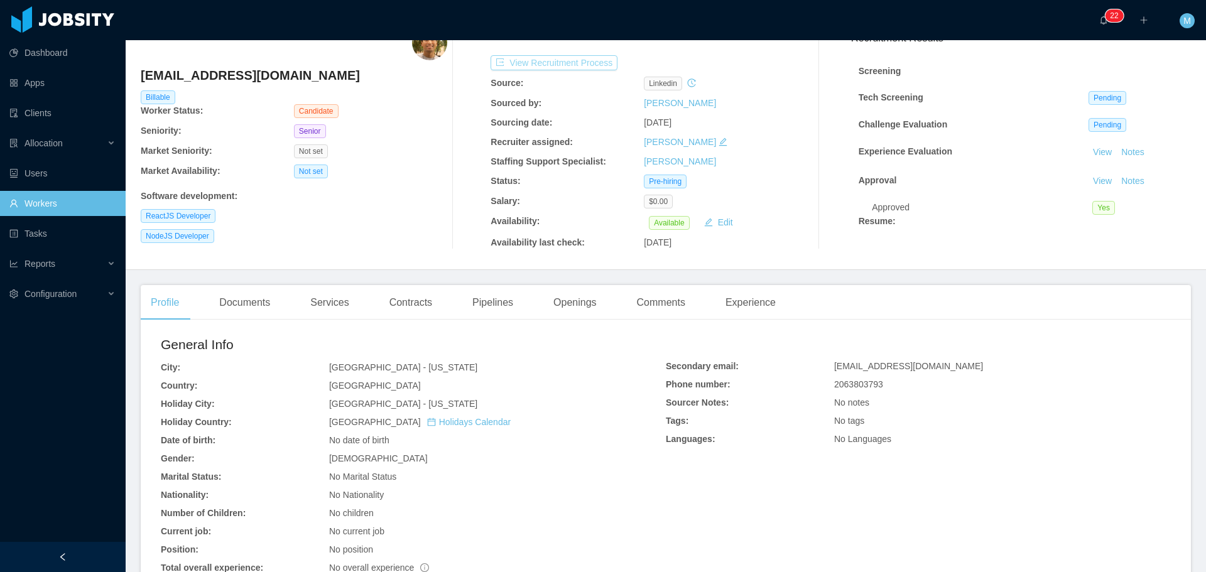
click at [562, 56] on button "View Recruitment Process" at bounding box center [554, 62] width 127 height 15
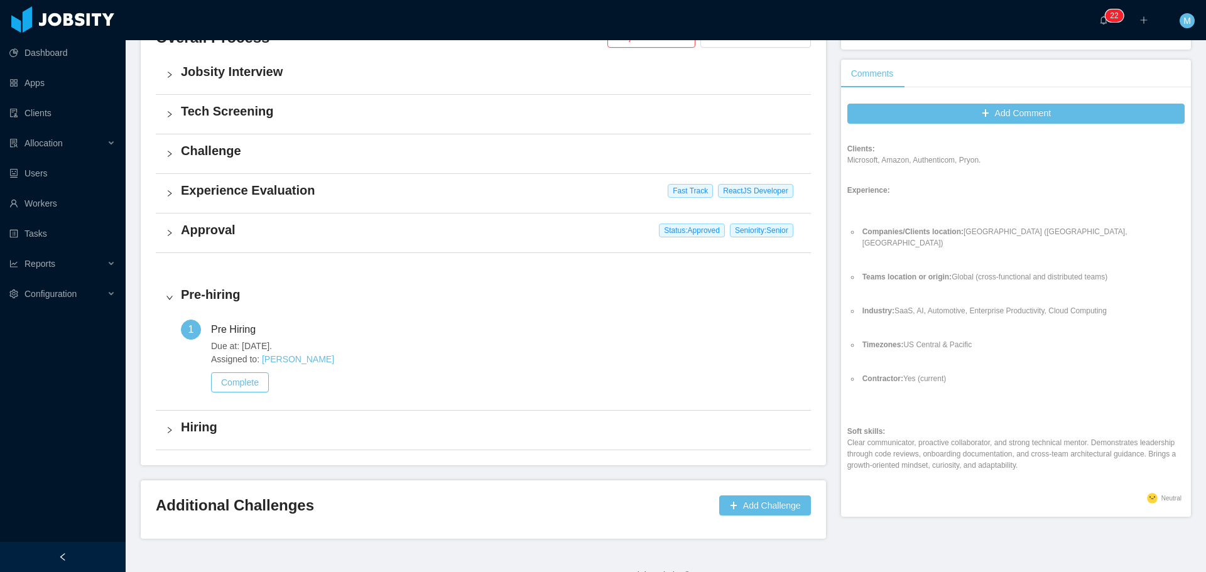
scroll to position [341, 0]
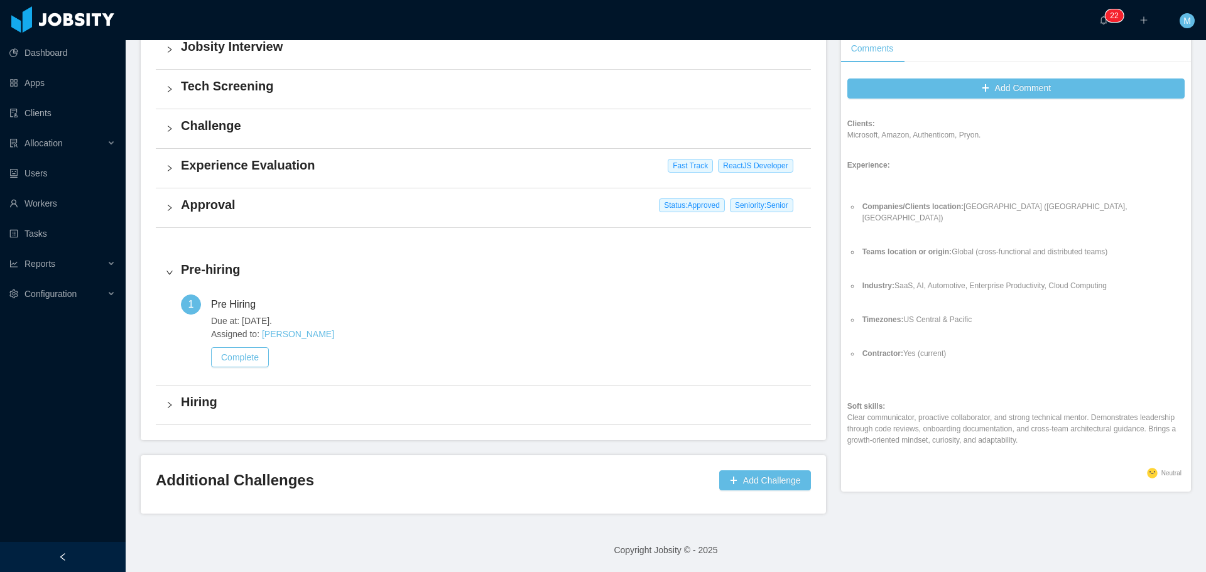
click at [197, 408] on h4 "Hiring" at bounding box center [491, 402] width 620 height 18
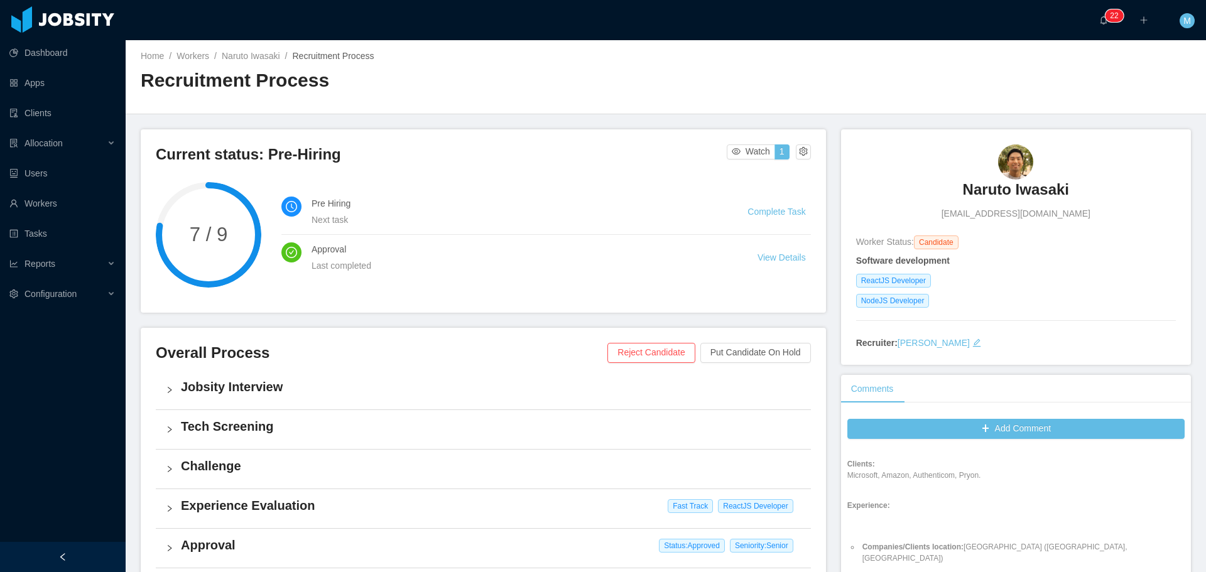
scroll to position [0, 0]
